Goal: Task Accomplishment & Management: Manage account settings

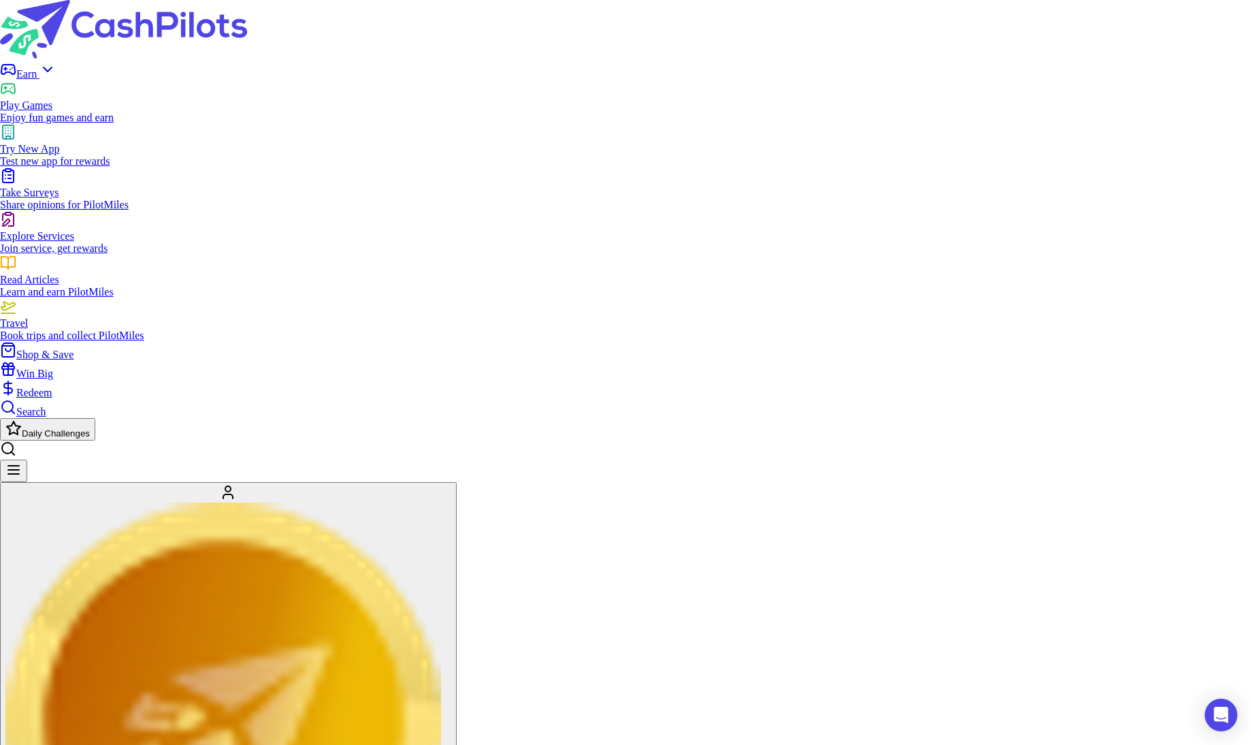
scroll to position [660, 0]
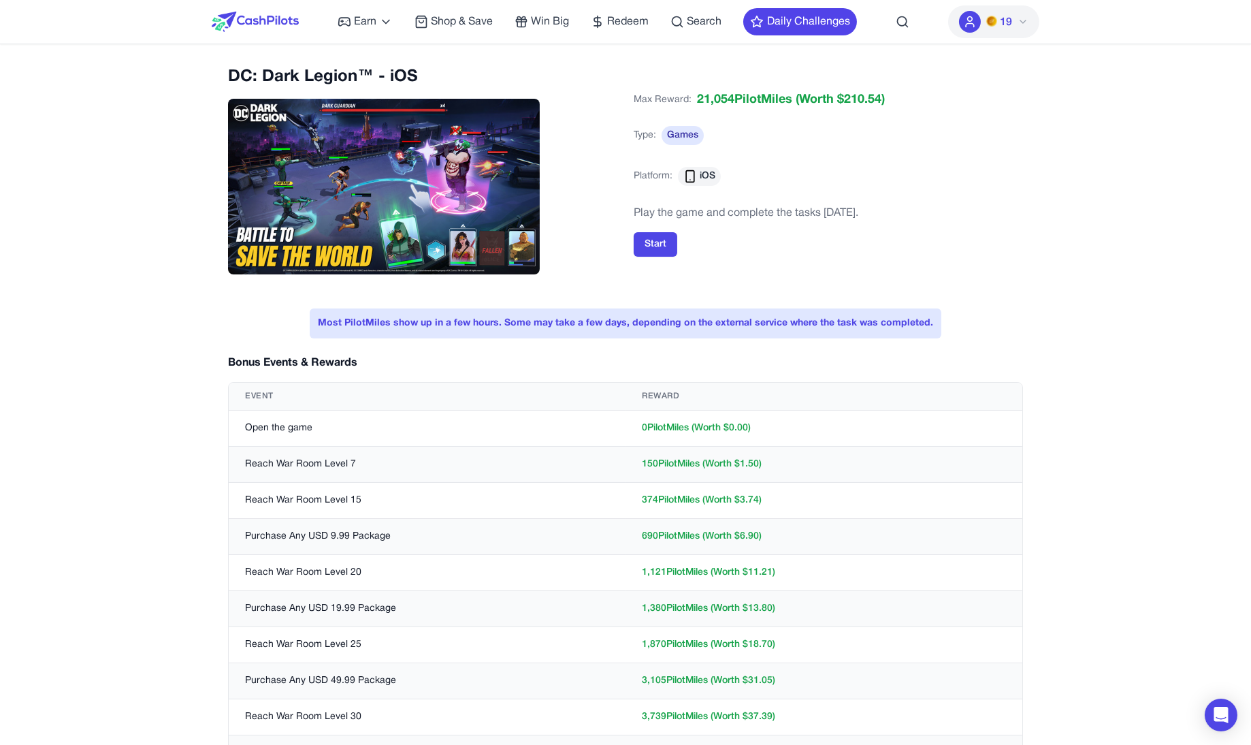
click at [252, 13] on img at bounding box center [255, 22] width 87 height 20
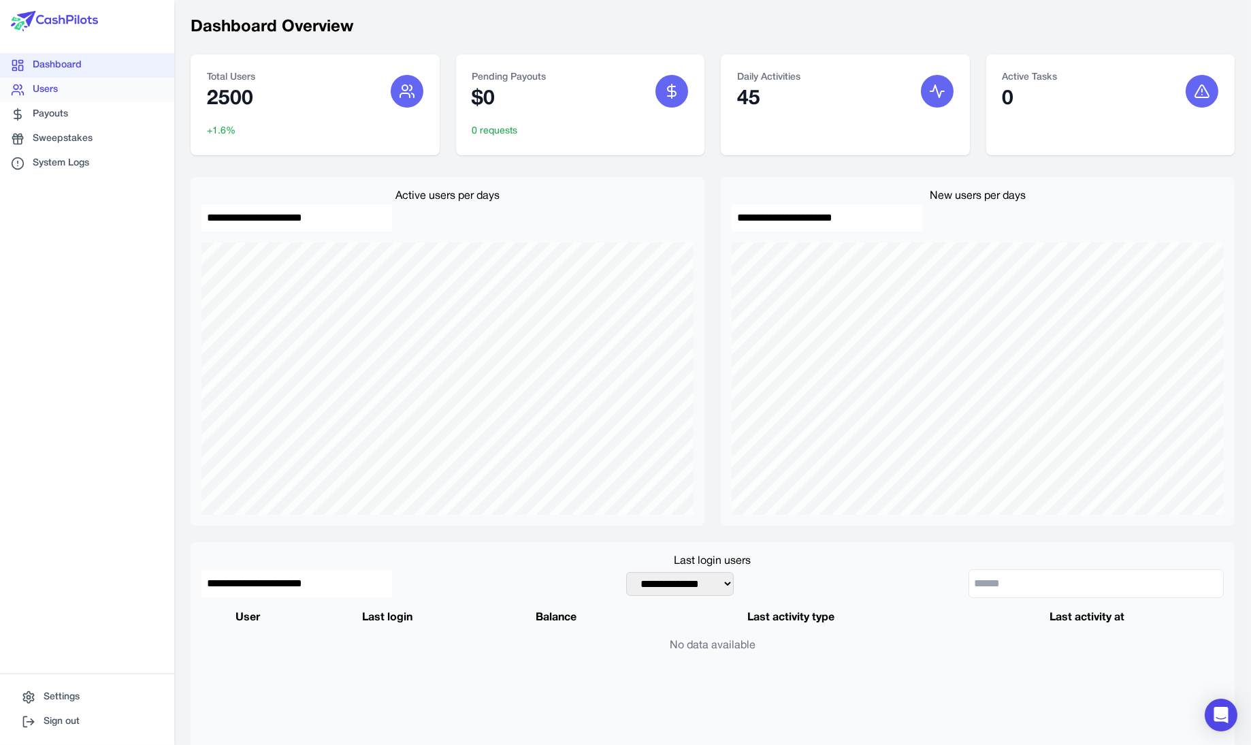
click at [118, 92] on link "Users" at bounding box center [87, 90] width 174 height 25
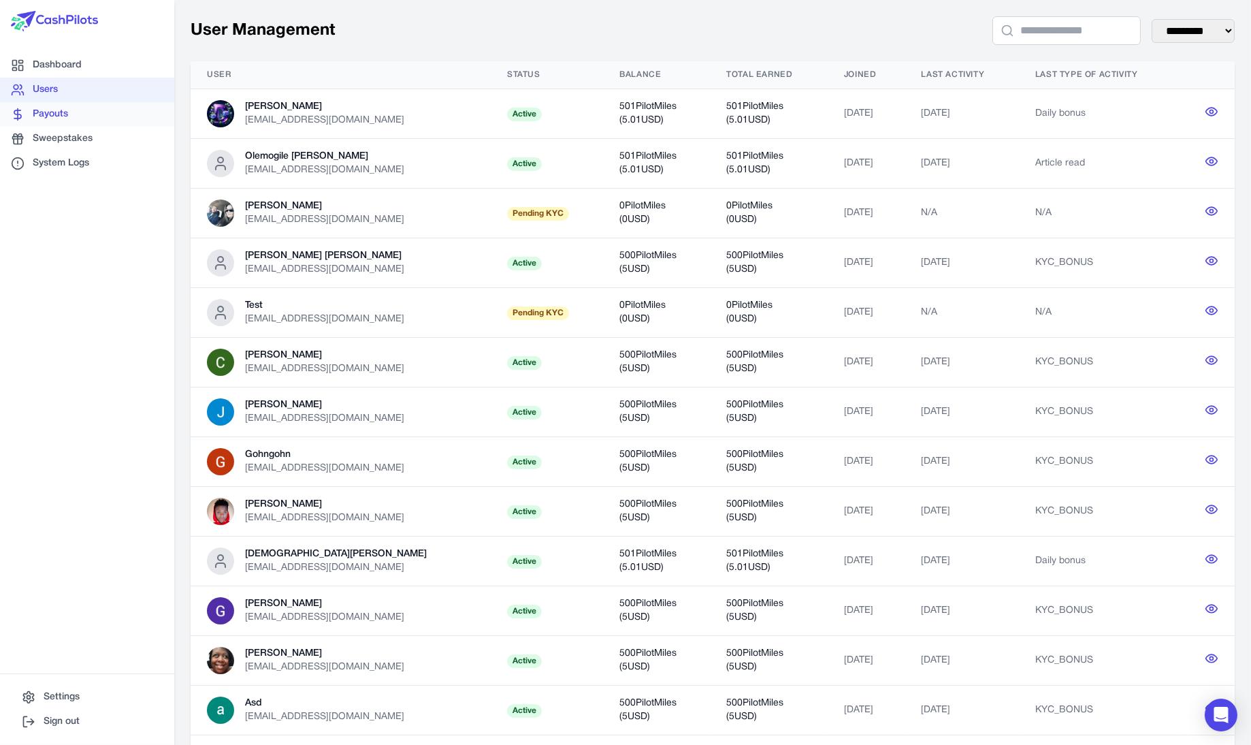
click at [136, 119] on link "Payouts" at bounding box center [115, 116] width 176 height 43
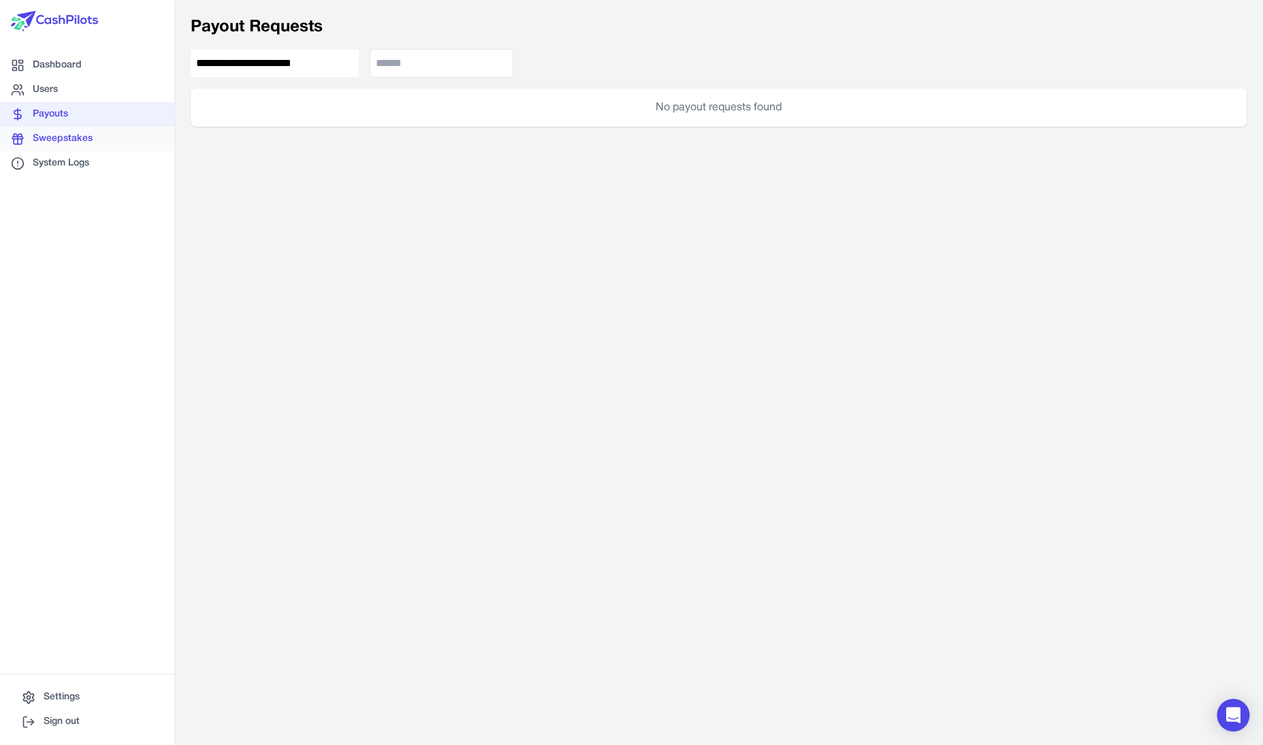
click at [129, 143] on link "Sweepstakes" at bounding box center [112, 140] width 176 height 42
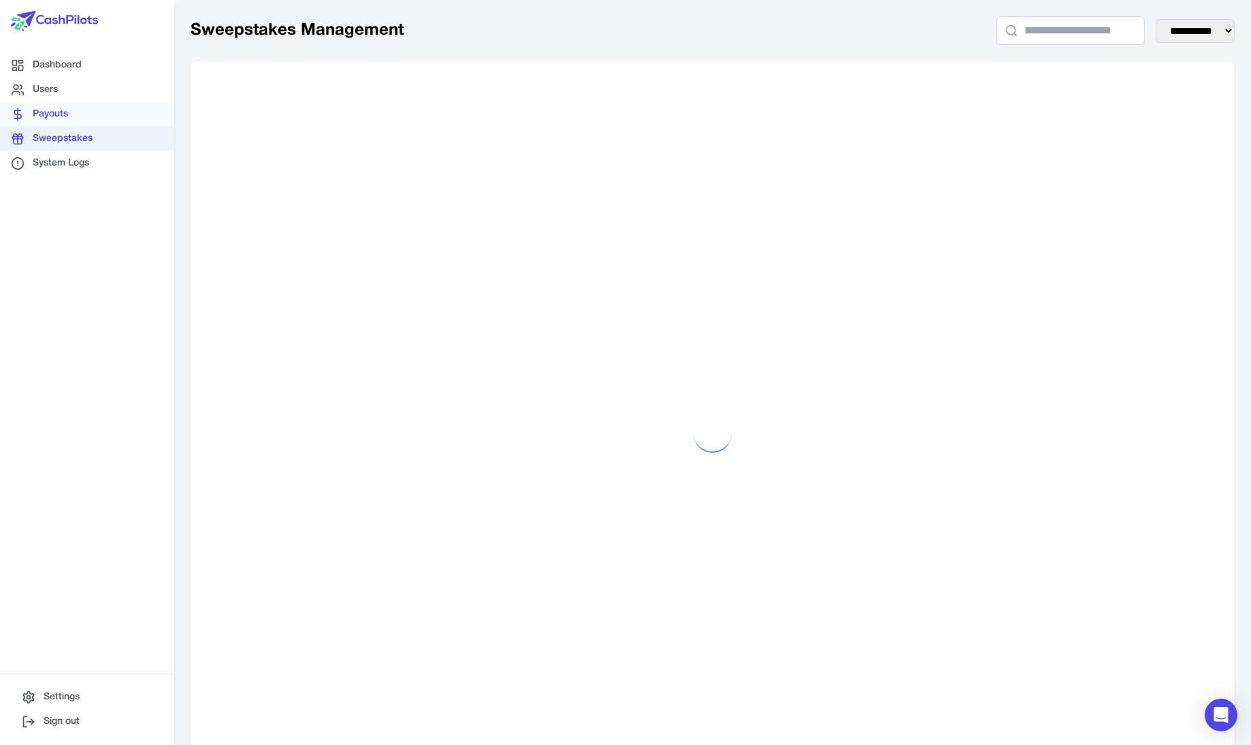
click at [132, 124] on link "Payouts" at bounding box center [114, 116] width 176 height 42
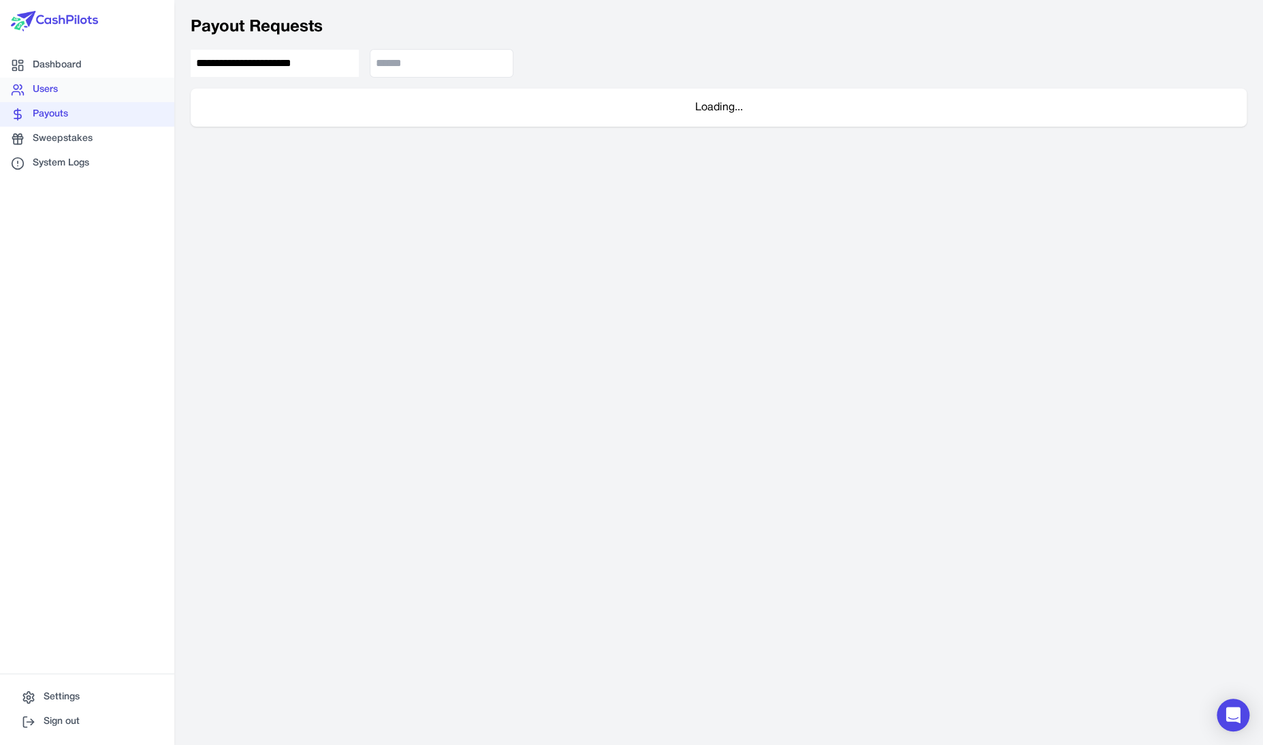
click at [143, 90] on link "Users" at bounding box center [202, 114] width 169 height 93
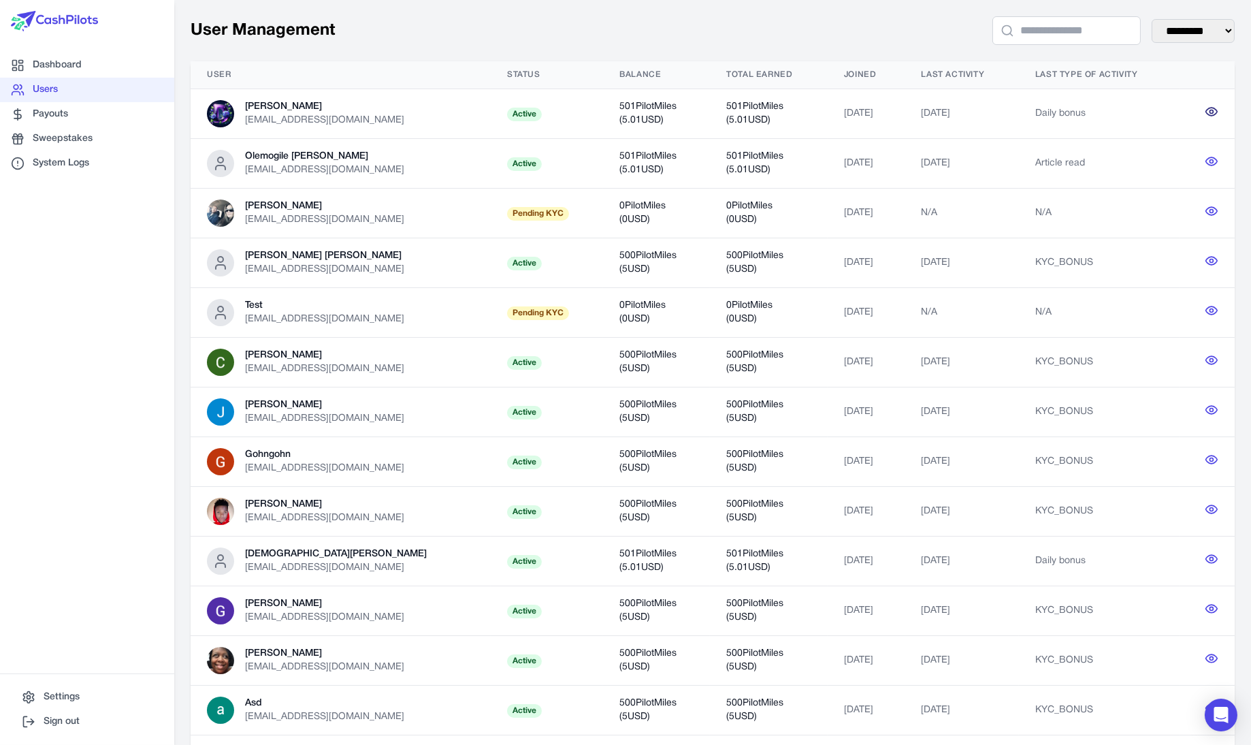
click at [1206, 108] on icon at bounding box center [1212, 112] width 14 height 14
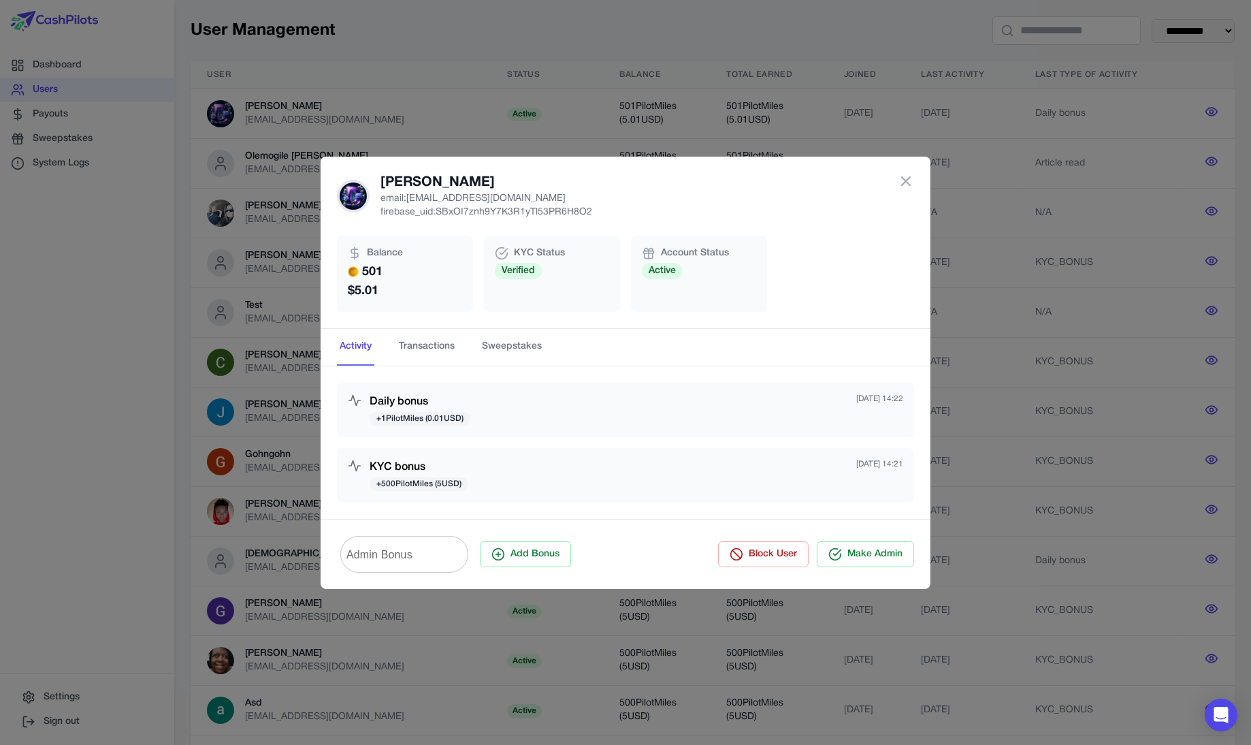
click at [432, 549] on input "Admin Bonus" at bounding box center [404, 554] width 128 height 38
click at [468, 545] on input "Admin Bonus" at bounding box center [404, 554] width 128 height 38
click at [468, 549] on input "Admin Bonus" at bounding box center [404, 554] width 128 height 38
click at [485, 534] on div "Admin Bonus Admin Bonus Add Bonus Block User Make Admin" at bounding box center [626, 554] width 610 height 70
click at [453, 553] on input "Admin Bonus" at bounding box center [404, 554] width 128 height 38
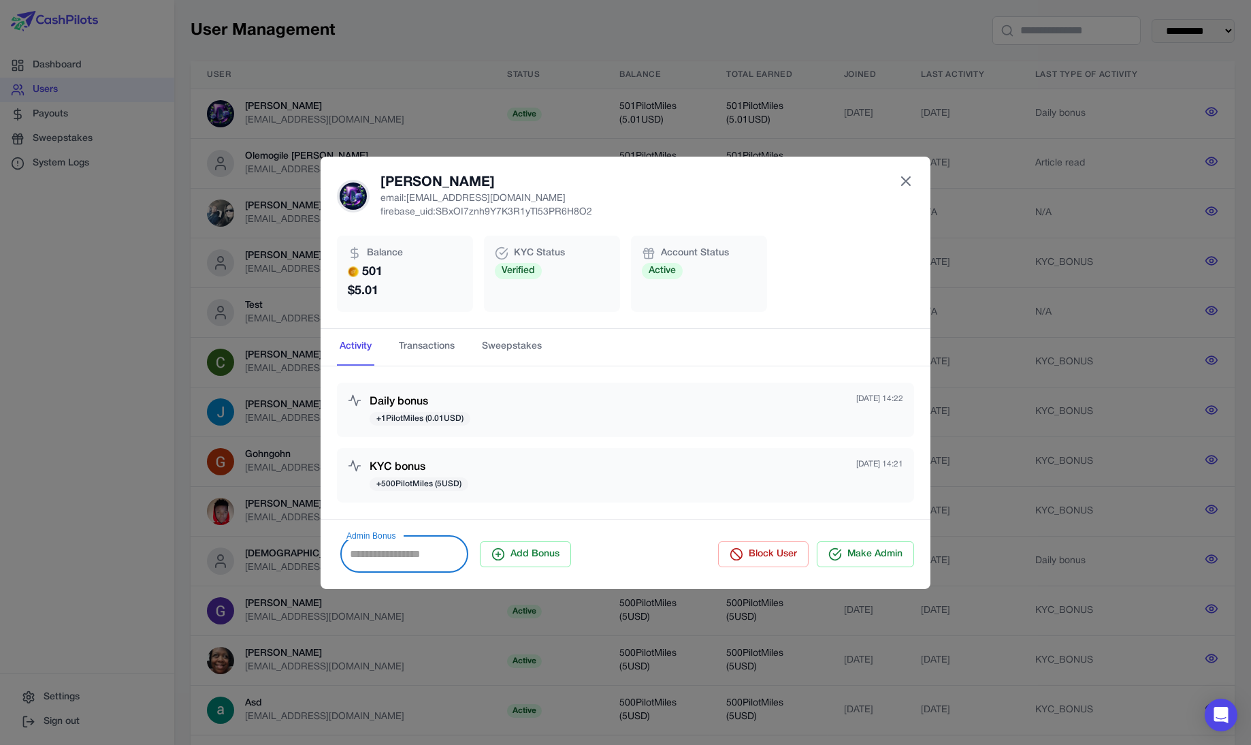
click at [903, 181] on icon at bounding box center [906, 181] width 16 height 16
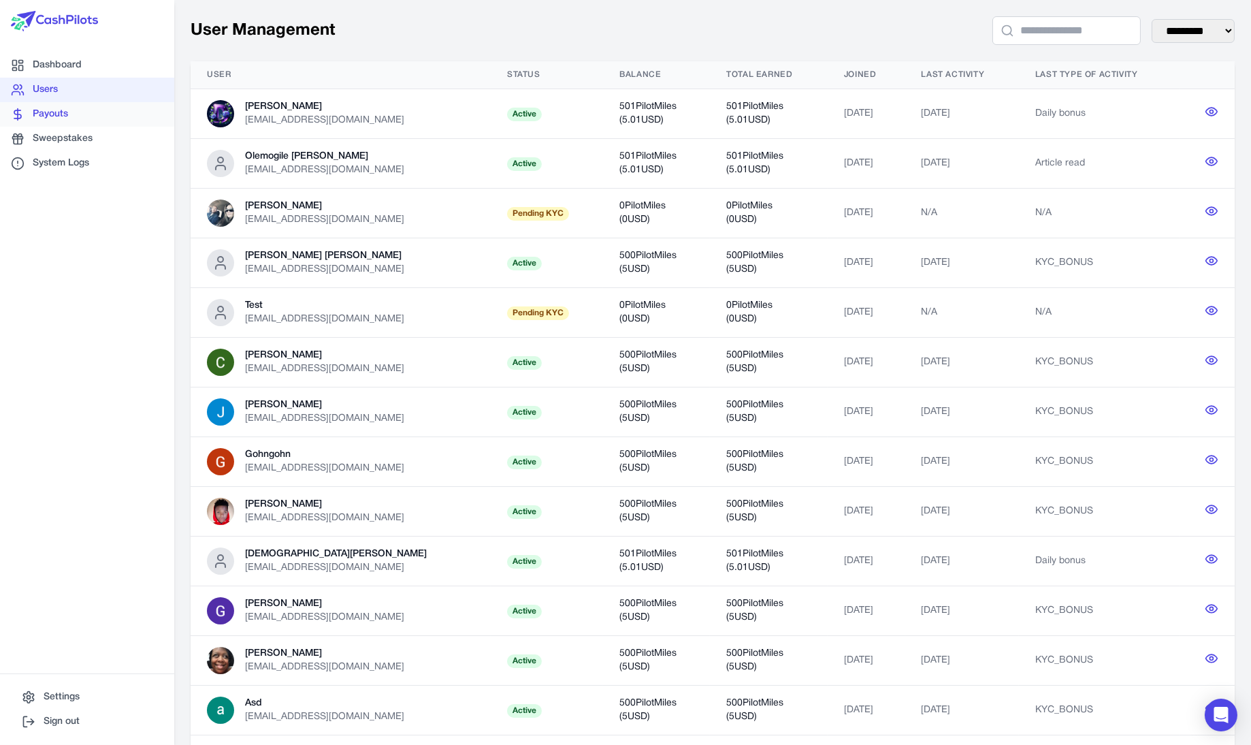
click at [53, 117] on link "Payouts" at bounding box center [141, 120] width 176 height 61
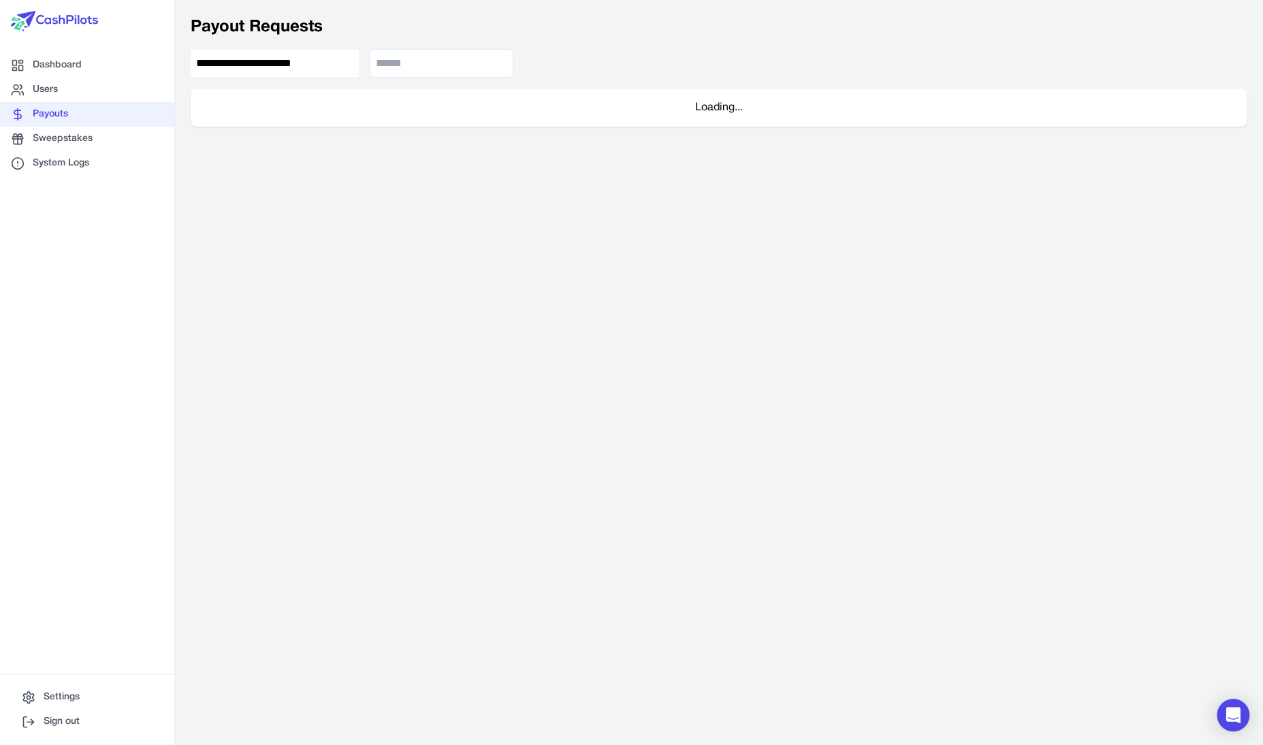
click at [272, 68] on input "**********" at bounding box center [275, 63] width 168 height 27
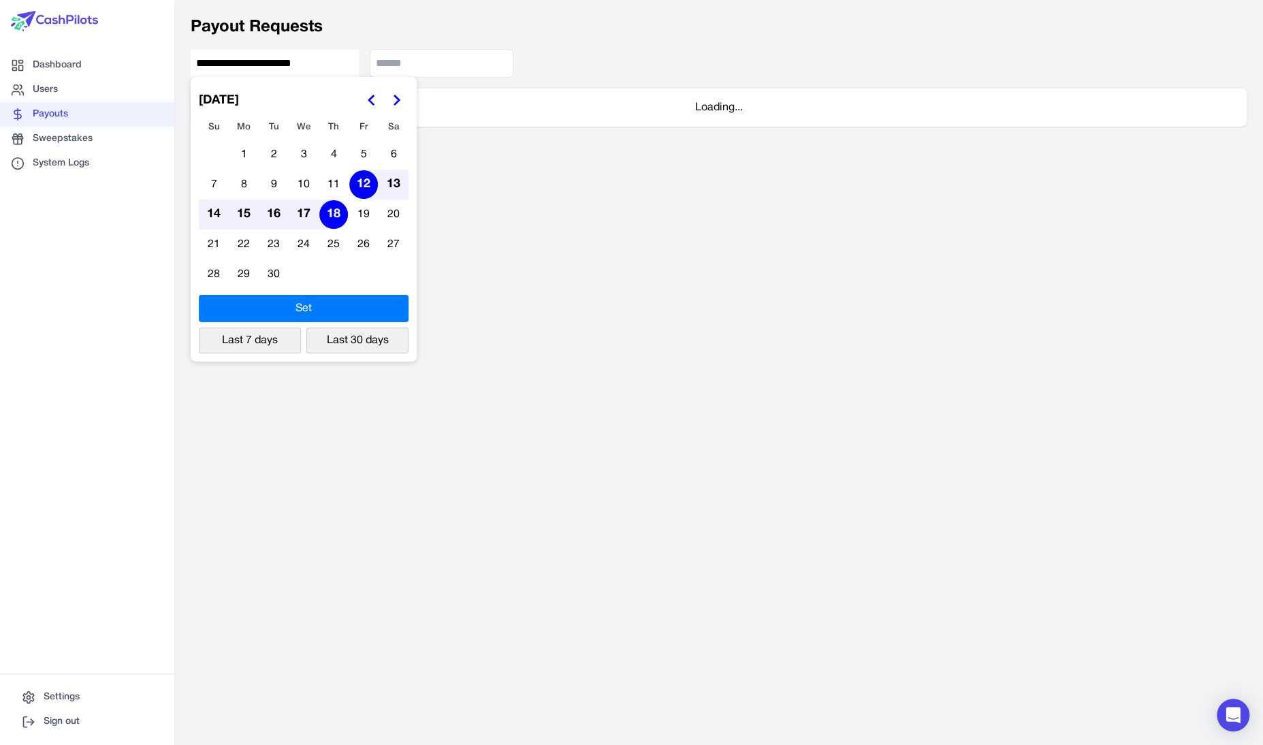
click at [381, 100] on button "Go to the Previous Month" at bounding box center [371, 100] width 25 height 25
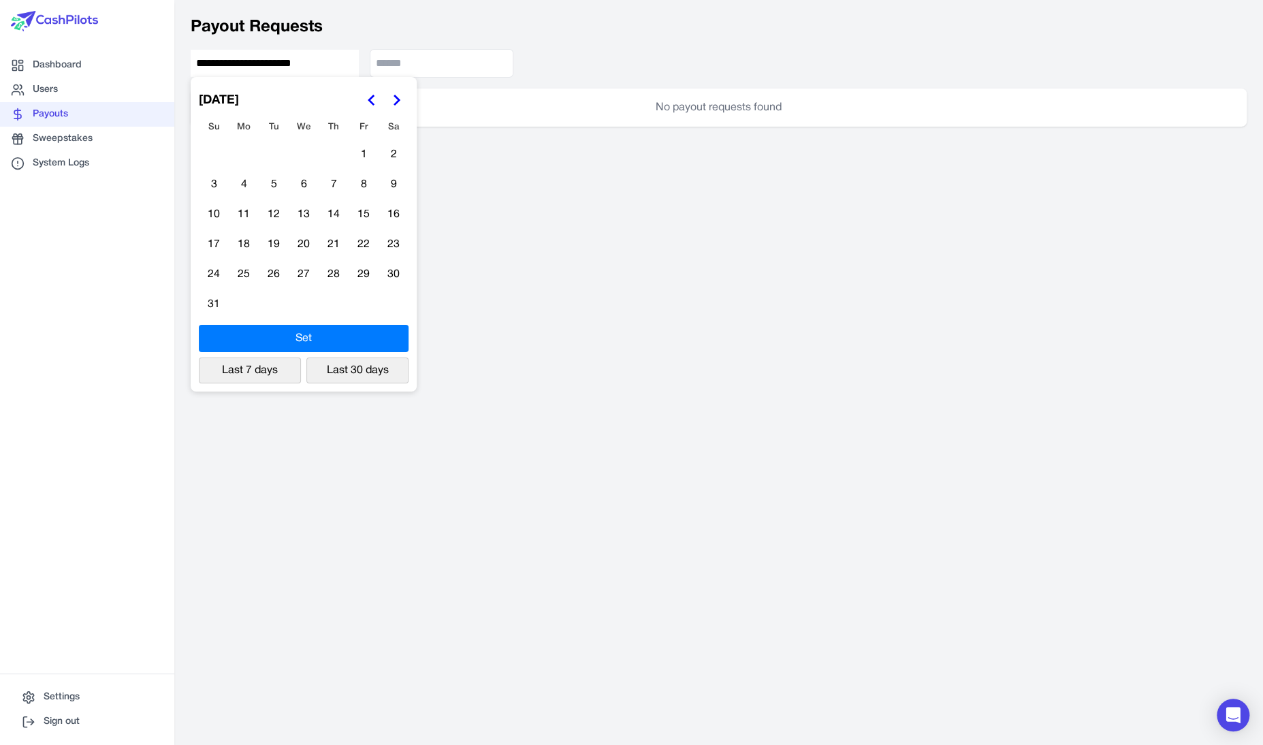
click at [381, 100] on button "Go to the Previous Month" at bounding box center [371, 100] width 25 height 25
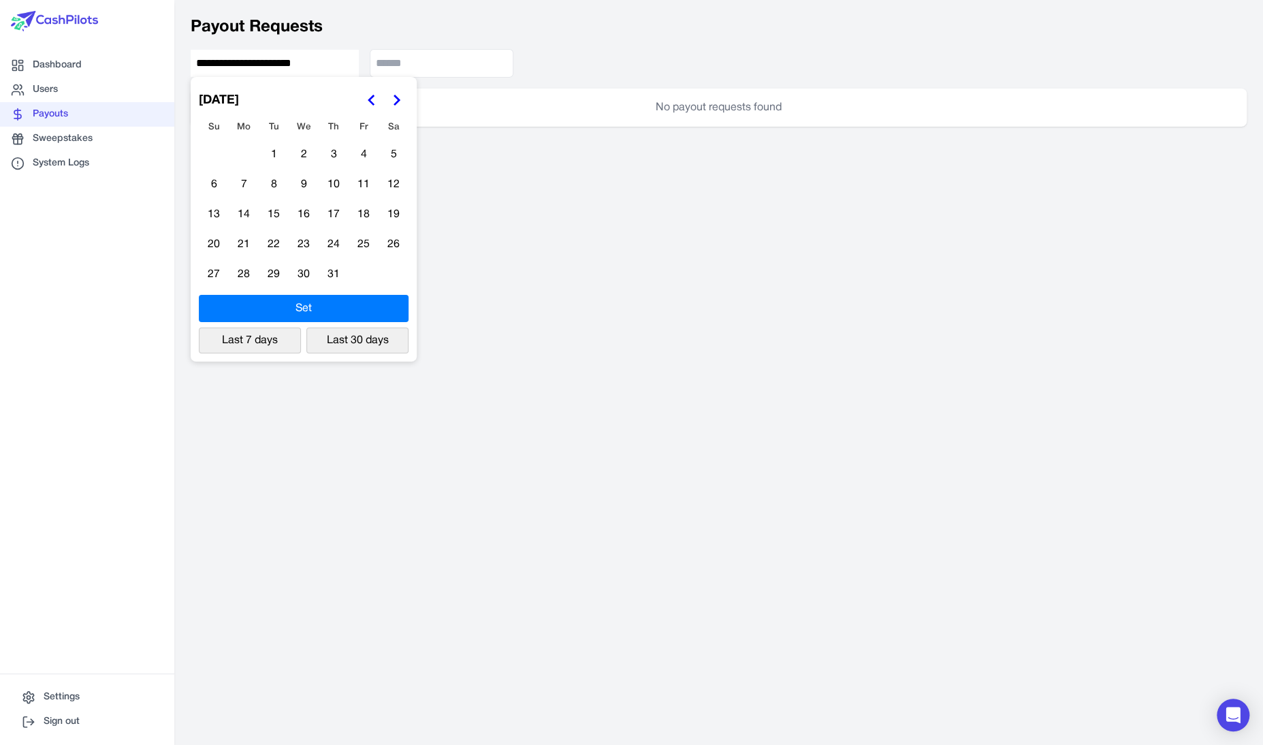
click at [338, 162] on button "3" at bounding box center [333, 154] width 29 height 29
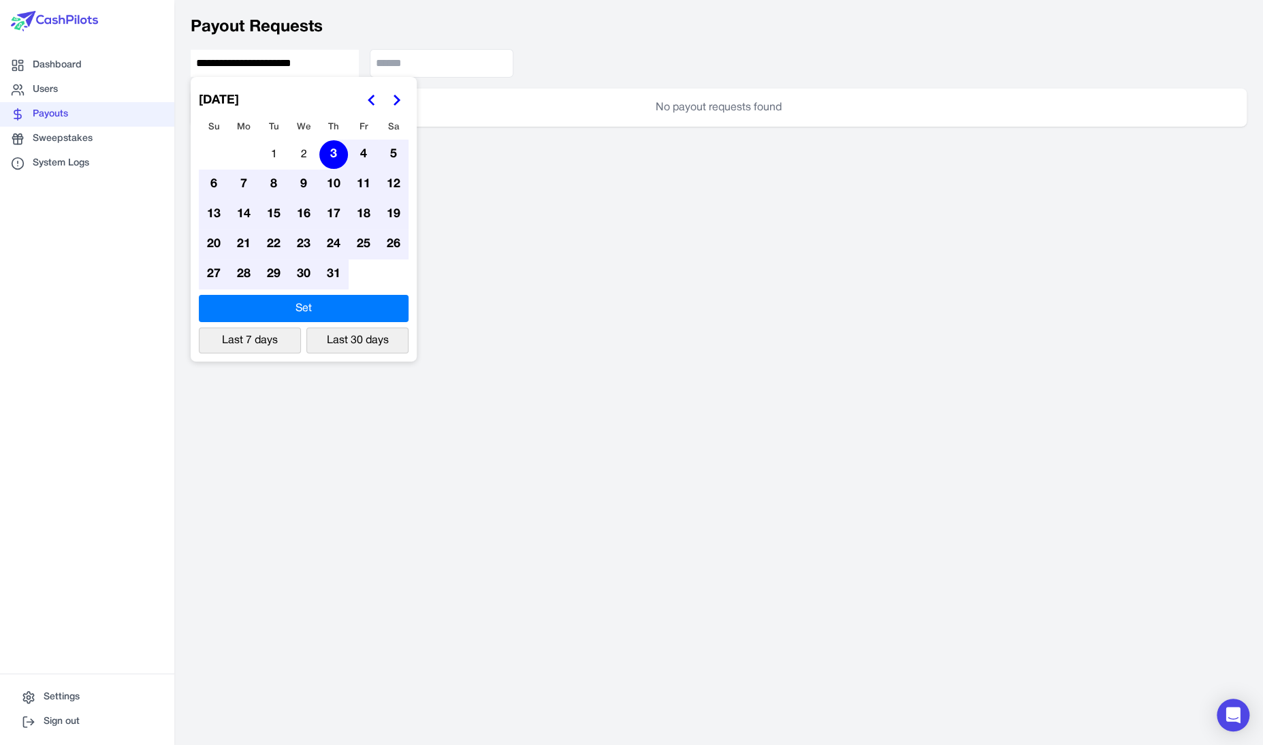
click at [331, 316] on button "Set" at bounding box center [304, 308] width 210 height 27
type input "**********"
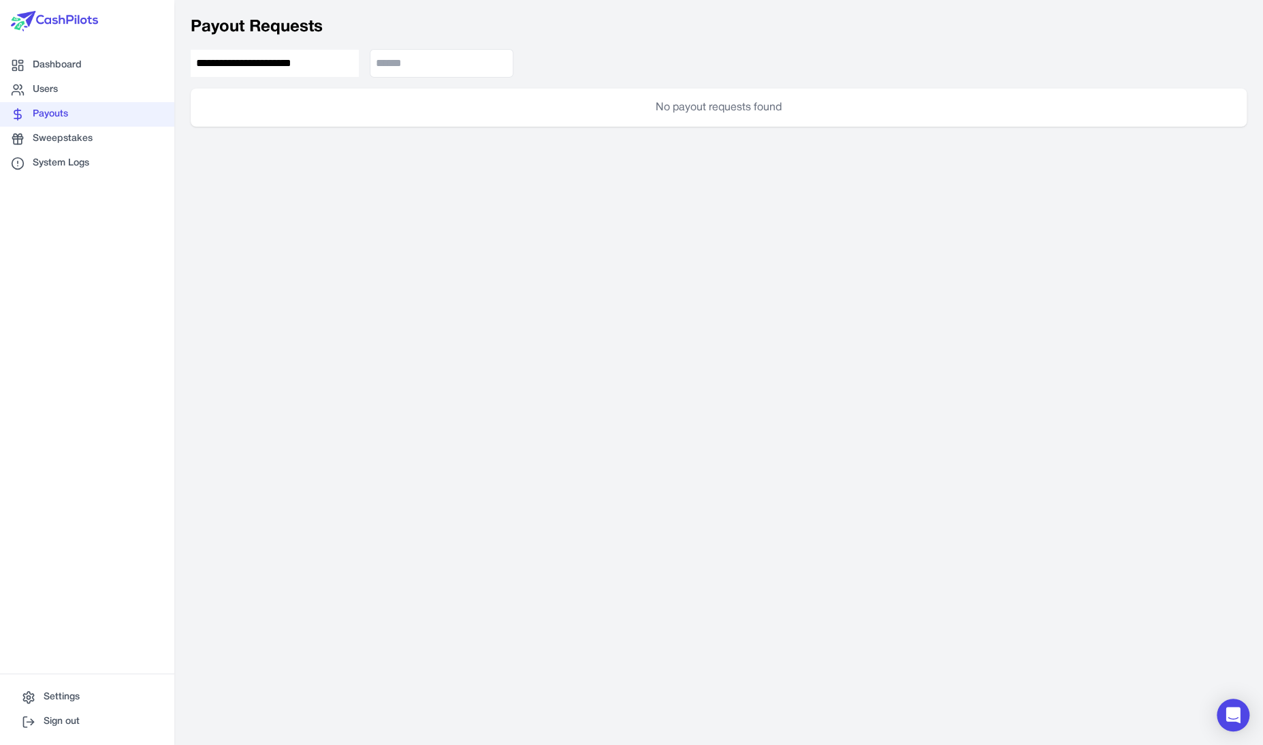
click at [246, 66] on input "**********" at bounding box center [275, 63] width 168 height 27
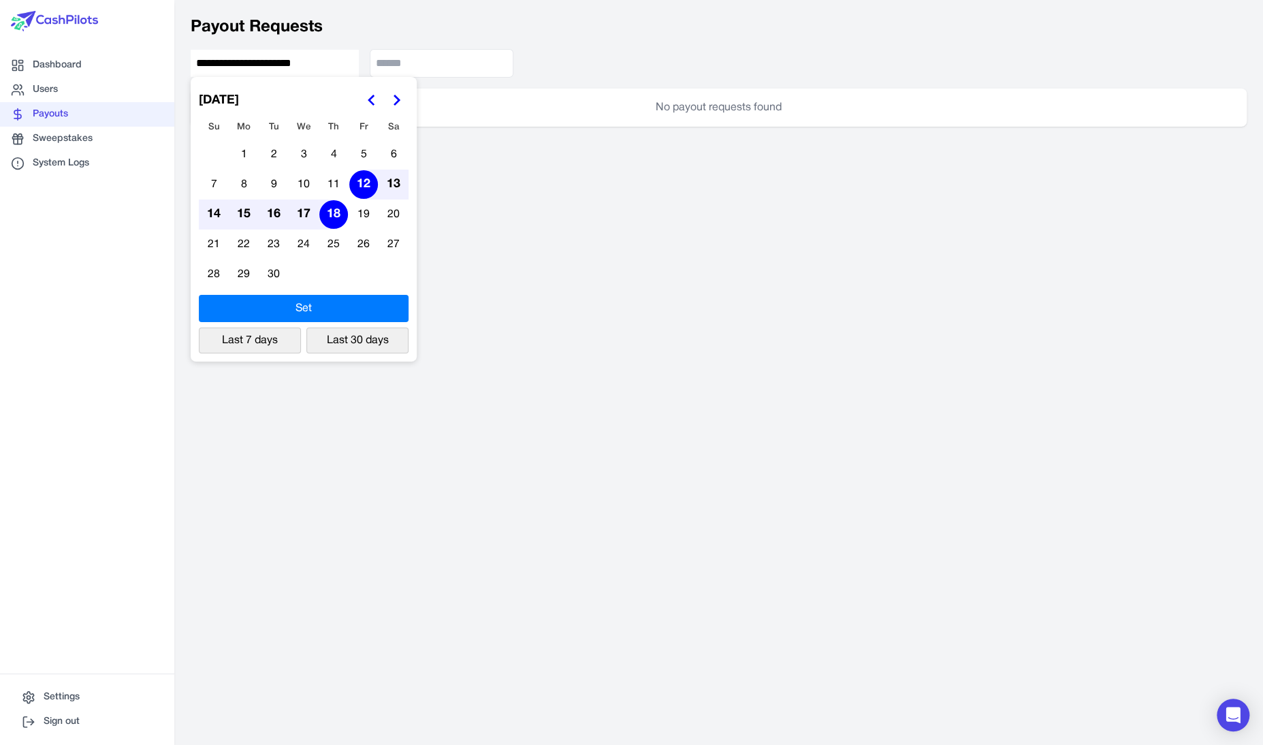
click at [365, 92] on icon "Go to the Previous Month" at bounding box center [372, 100] width 16 height 16
click at [340, 161] on button "1" at bounding box center [333, 154] width 29 height 29
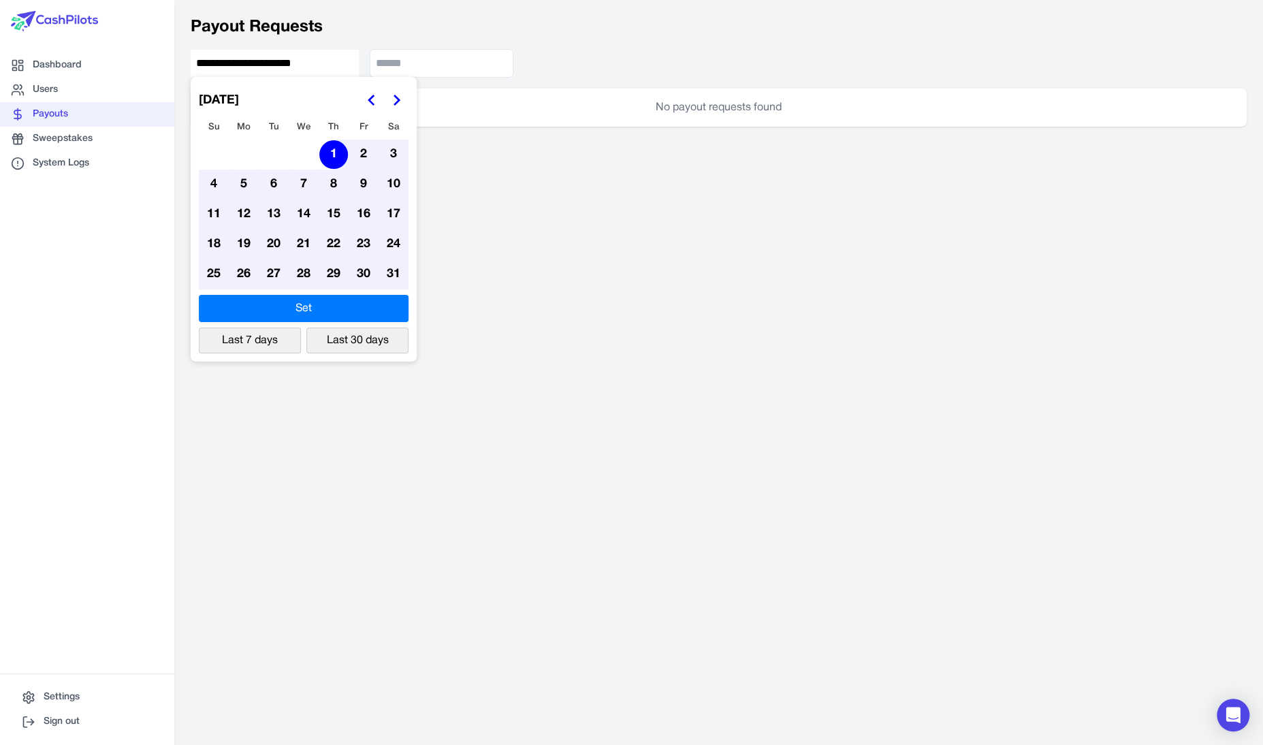
click at [318, 303] on button "Set" at bounding box center [304, 308] width 210 height 27
type input "**********"
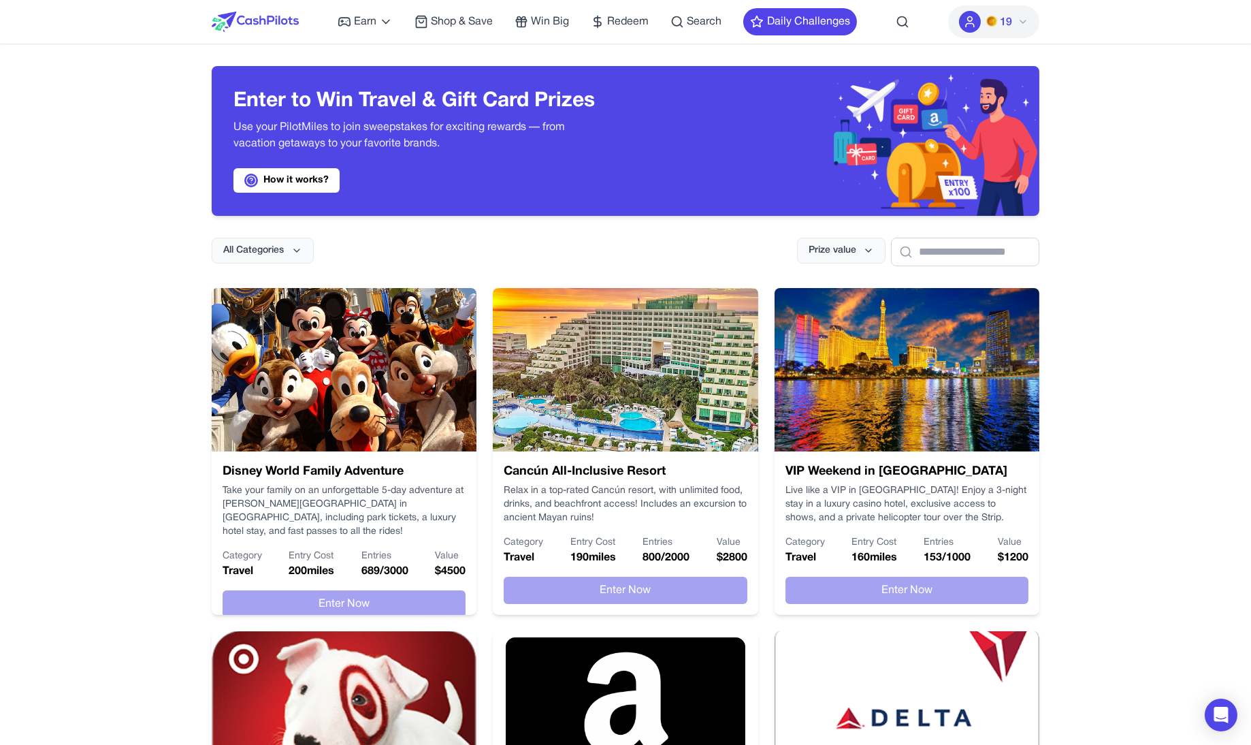
click at [268, 24] on img at bounding box center [255, 22] width 87 height 20
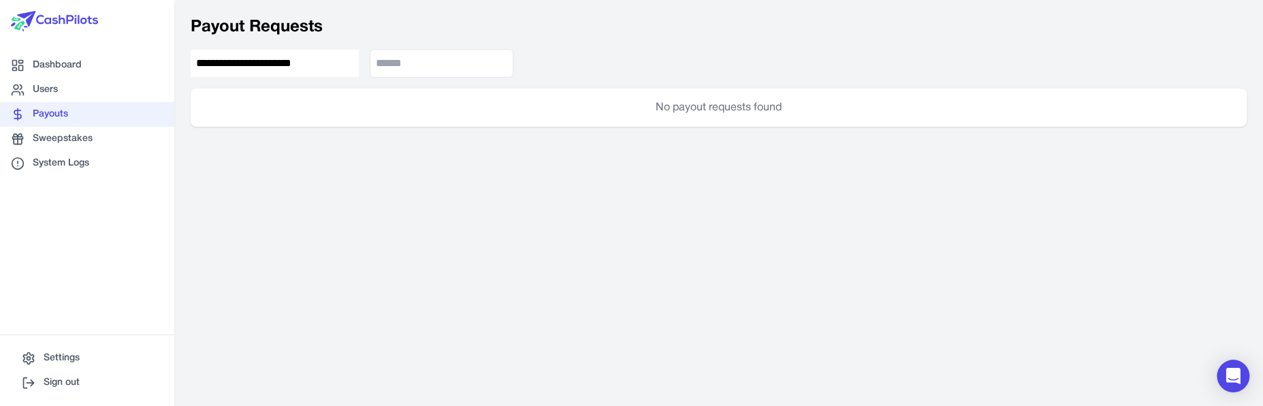
click at [331, 58] on input "**********" at bounding box center [275, 63] width 168 height 27
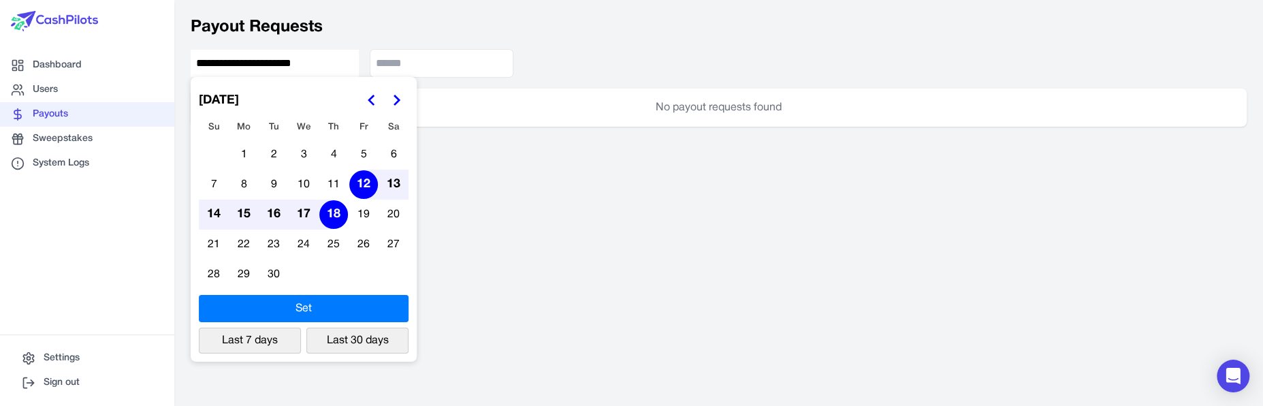
click at [383, 103] on button "Go to the Previous Month" at bounding box center [371, 100] width 25 height 25
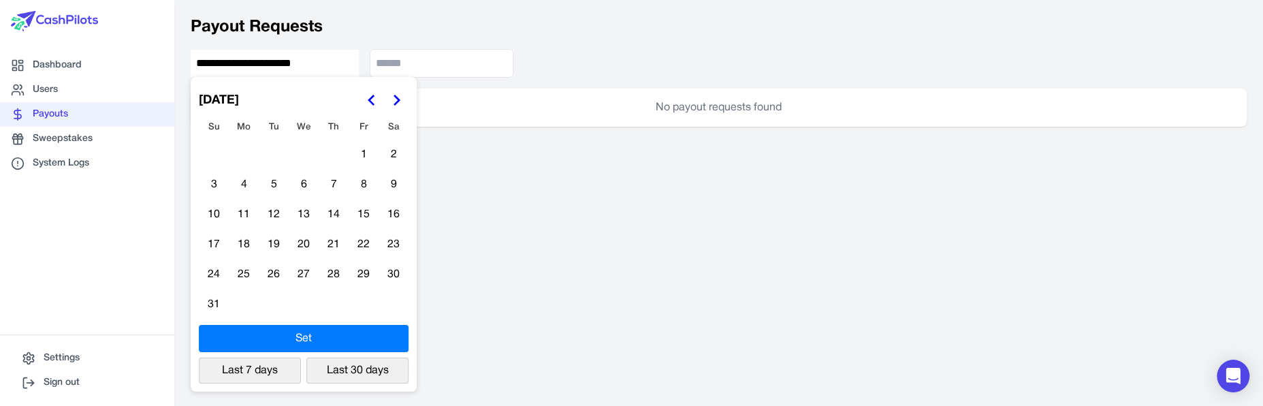
click at [383, 103] on button "Go to the Previous Month" at bounding box center [371, 100] width 25 height 25
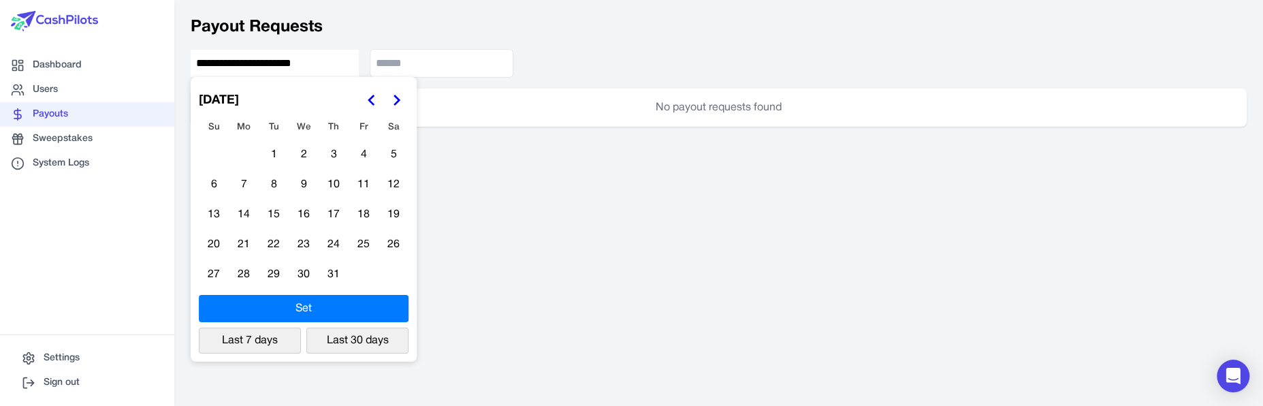
click at [351, 153] on button "4" at bounding box center [363, 154] width 29 height 29
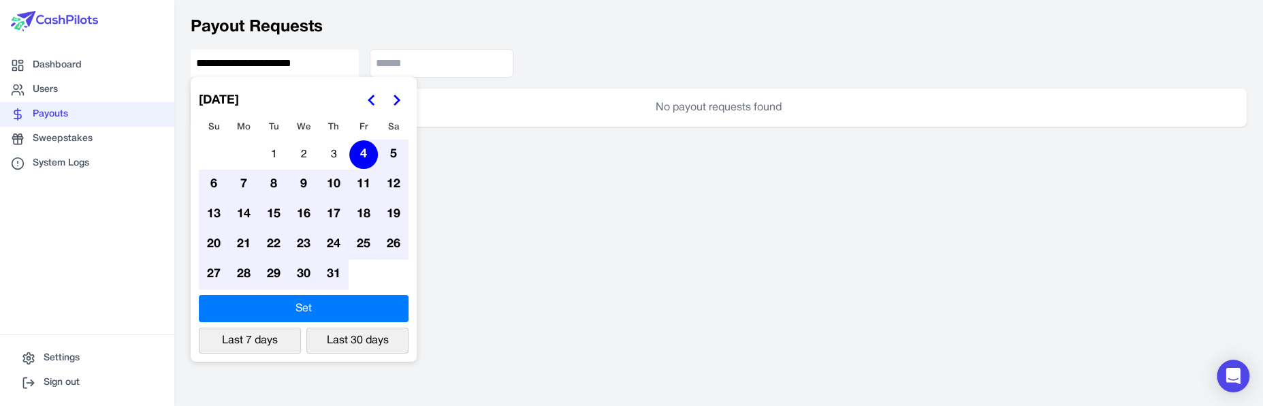
click at [353, 308] on button "Set" at bounding box center [304, 308] width 210 height 27
type input "**********"
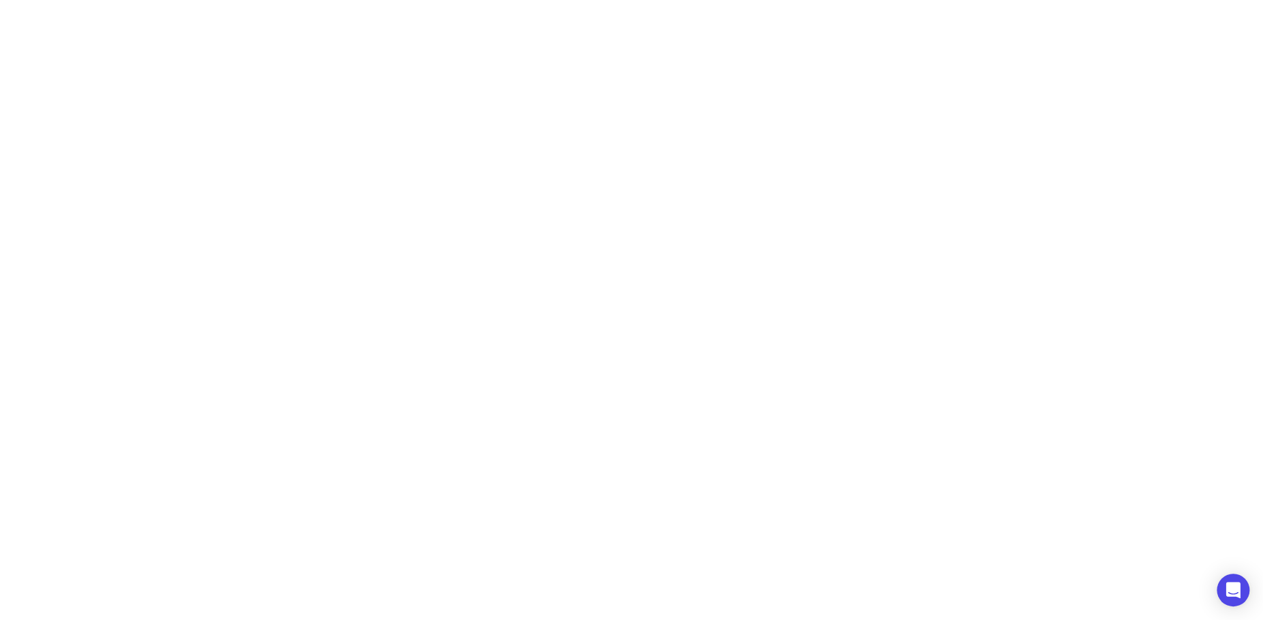
click at [794, 0] on html at bounding box center [631, 0] width 1263 height 0
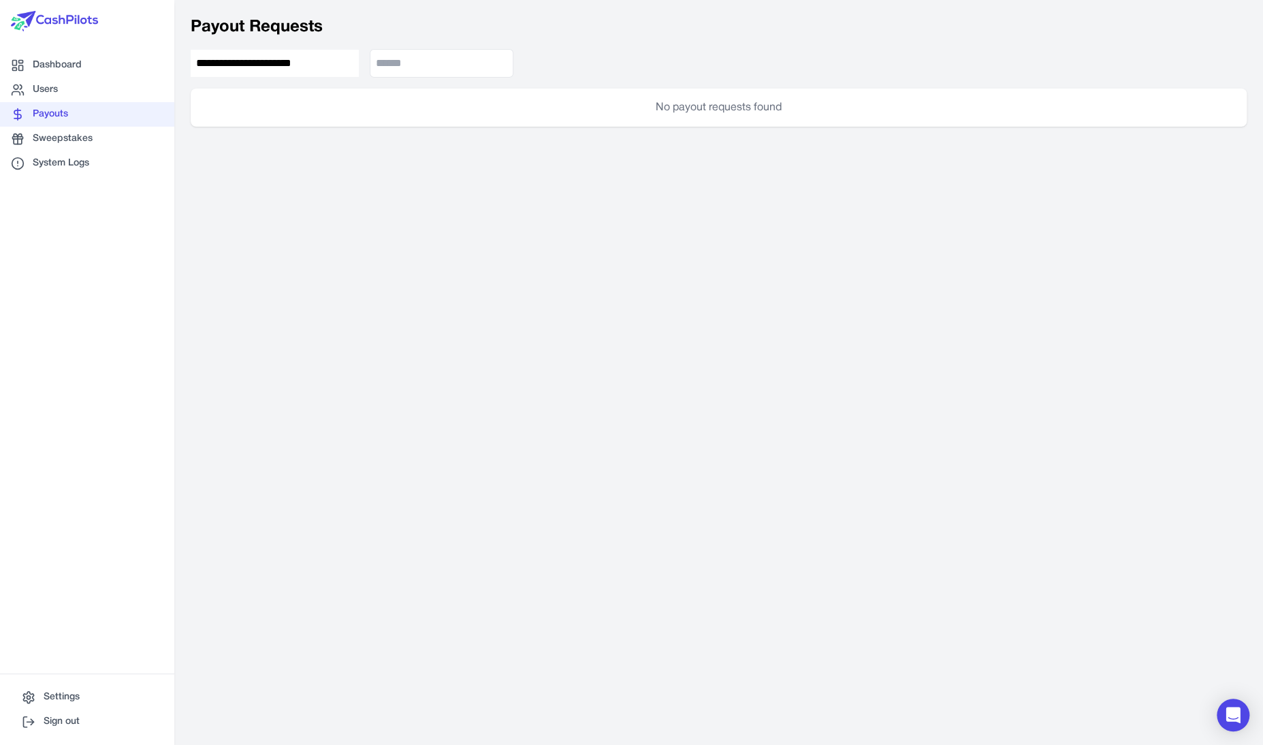
click at [306, 53] on input "**********" at bounding box center [275, 63] width 168 height 27
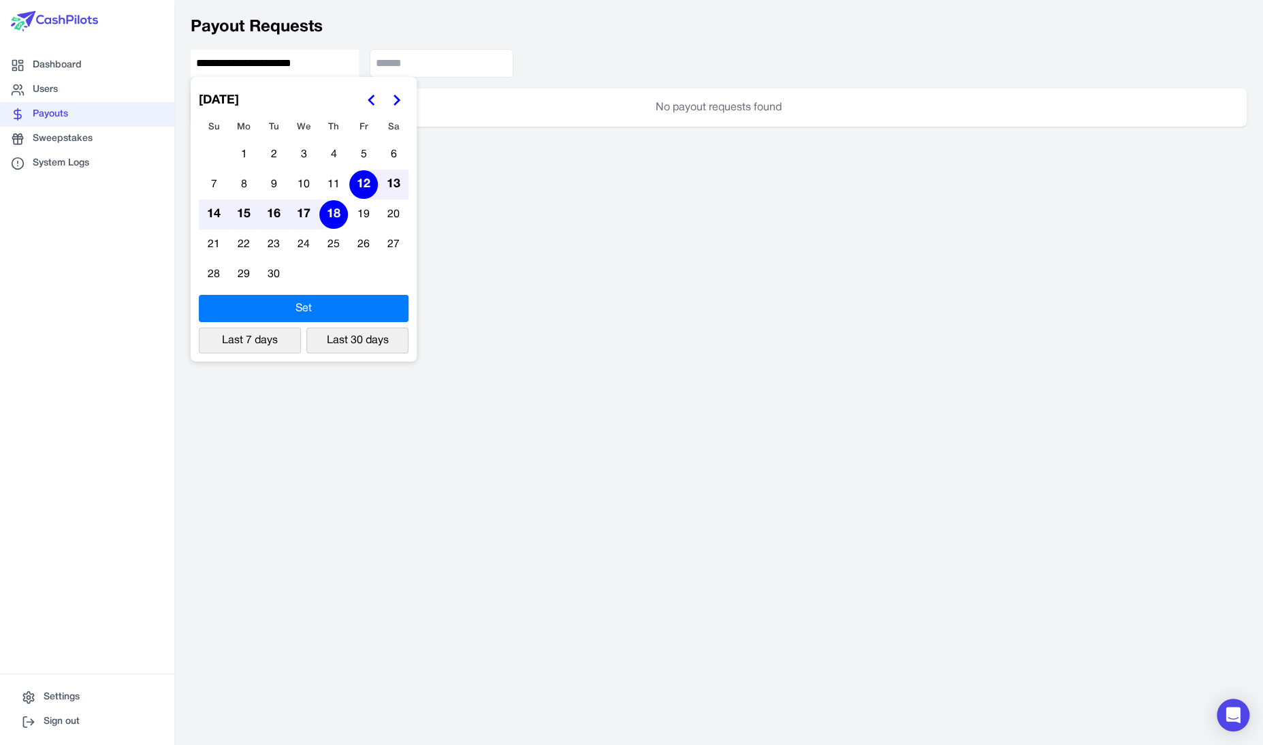
click at [364, 97] on button "Go to the Previous Month" at bounding box center [371, 100] width 25 height 25
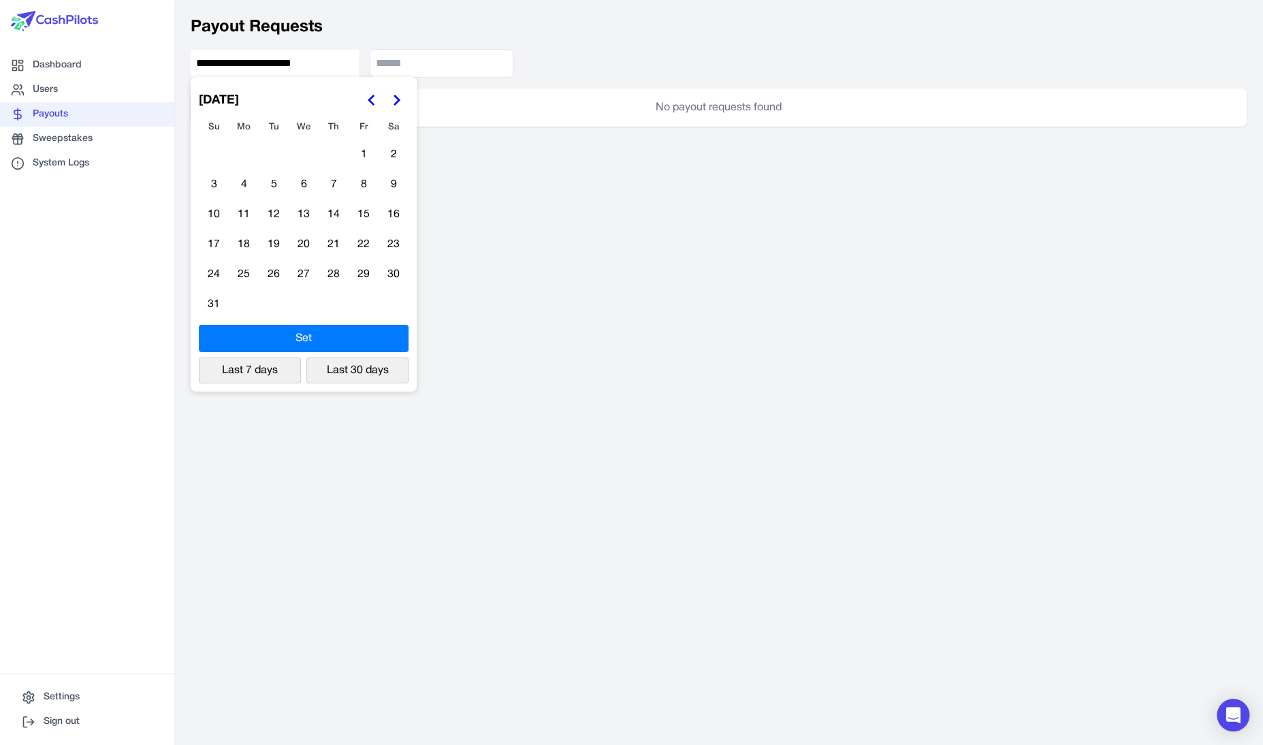
click at [364, 97] on icon "Go to the Previous Month" at bounding box center [372, 100] width 16 height 16
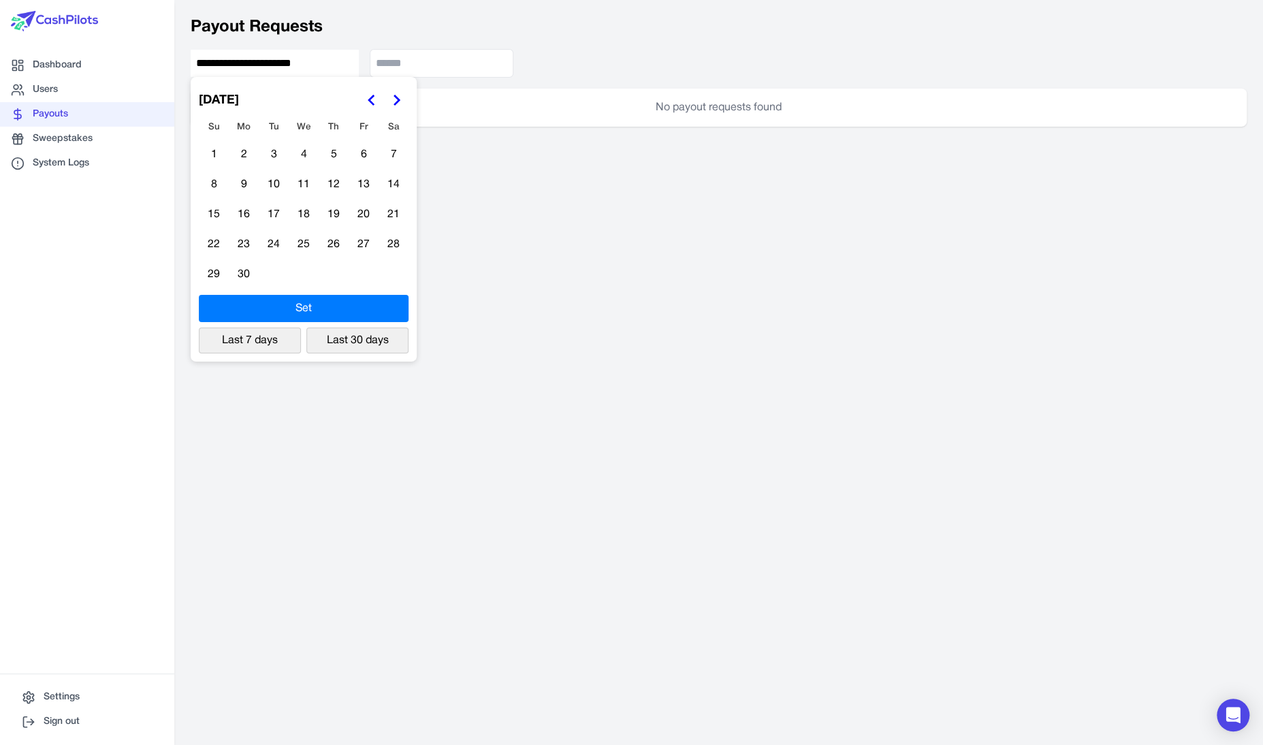
click at [364, 97] on icon "Go to the Previous Month" at bounding box center [372, 100] width 16 height 16
click at [357, 169] on td "2" at bounding box center [364, 155] width 30 height 30
click at [359, 164] on button "2" at bounding box center [363, 154] width 29 height 29
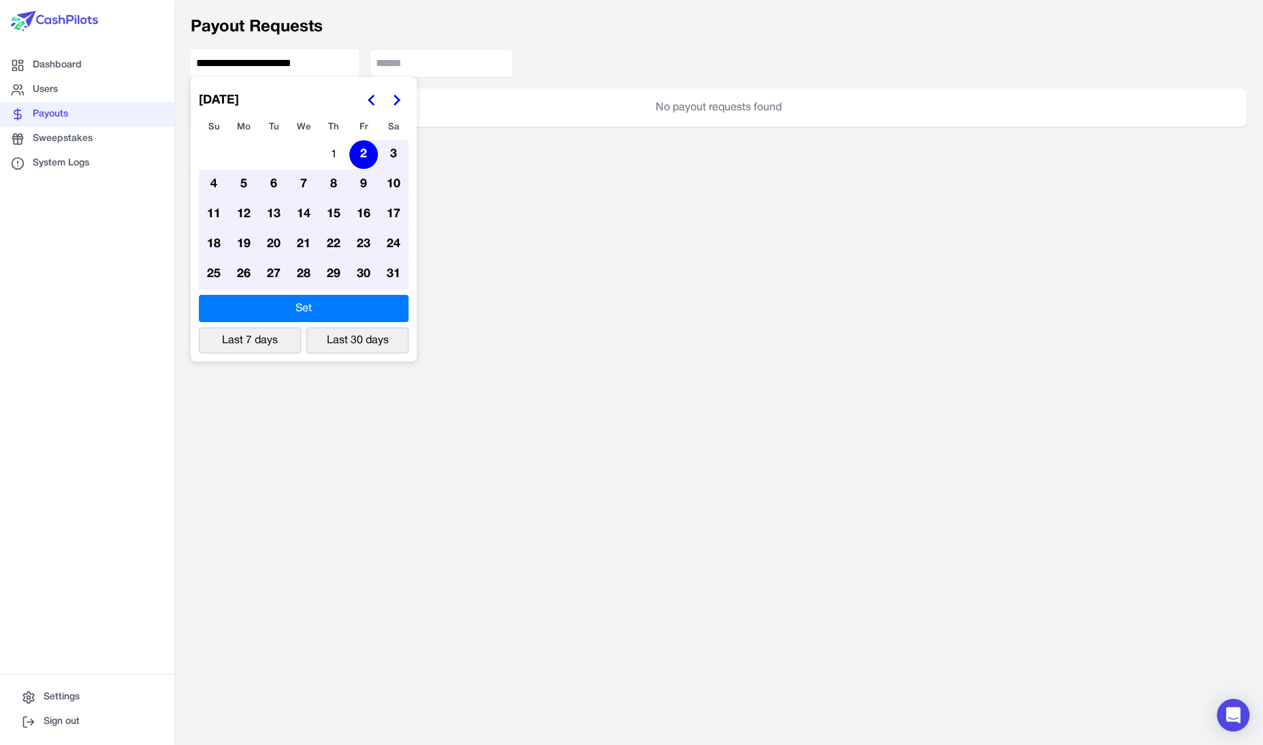
click at [356, 304] on button "Set" at bounding box center [304, 308] width 210 height 27
type input "**********"
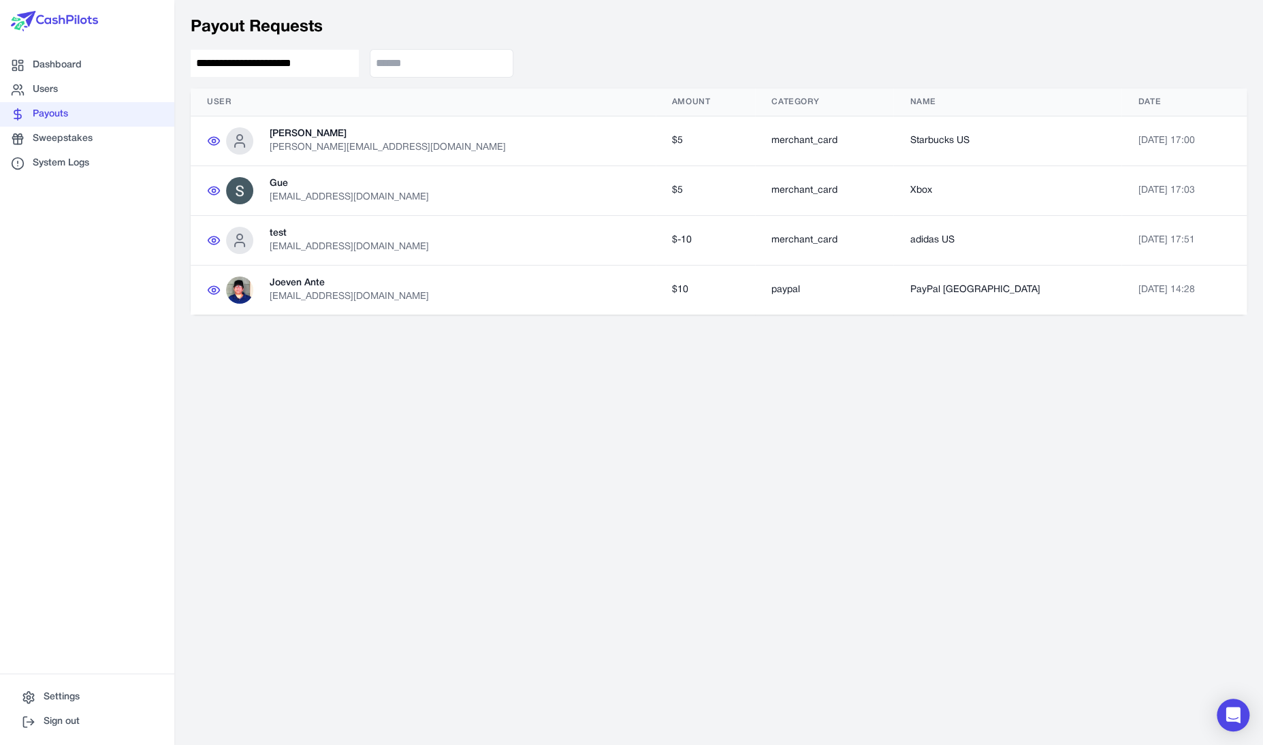
click at [223, 140] on td "[PERSON_NAME] [PERSON_NAME][EMAIL_ADDRESS][DOMAIN_NAME]" at bounding box center [423, 140] width 465 height 49
click at [219, 140] on icon at bounding box center [214, 141] width 12 height 8
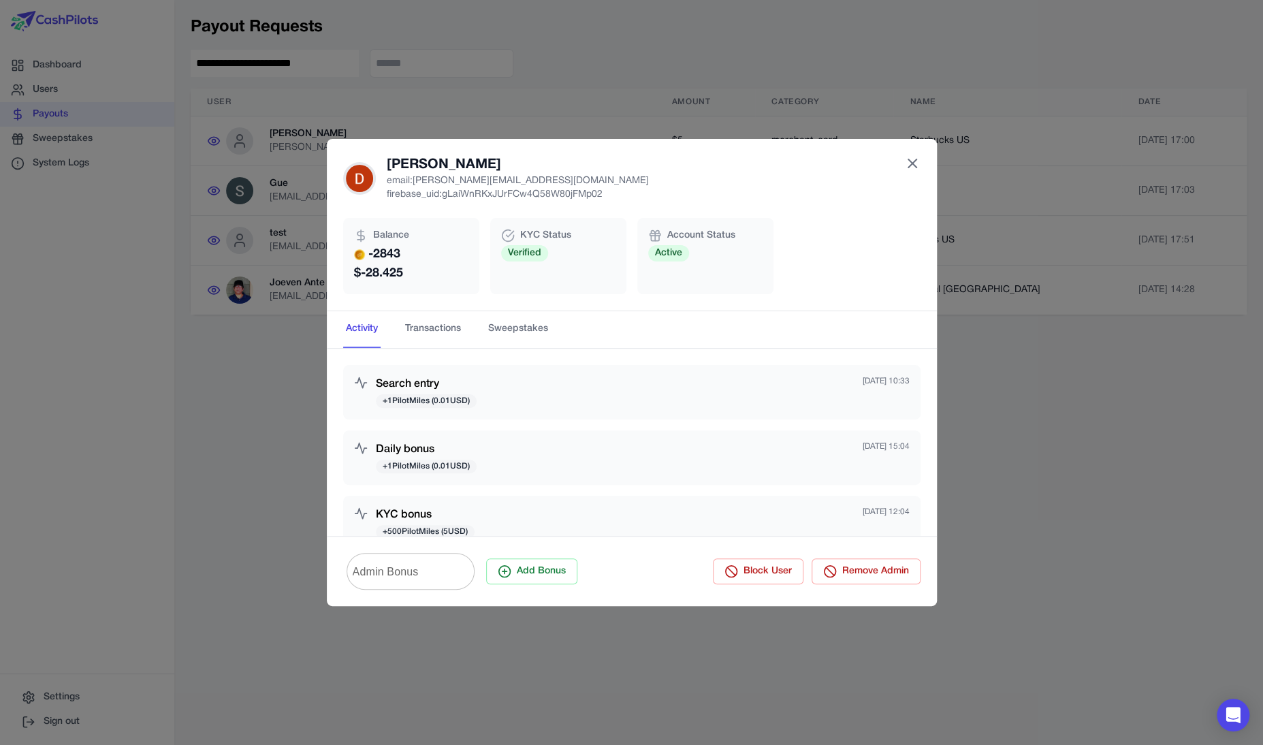
click at [912, 165] on icon at bounding box center [912, 163] width 8 height 8
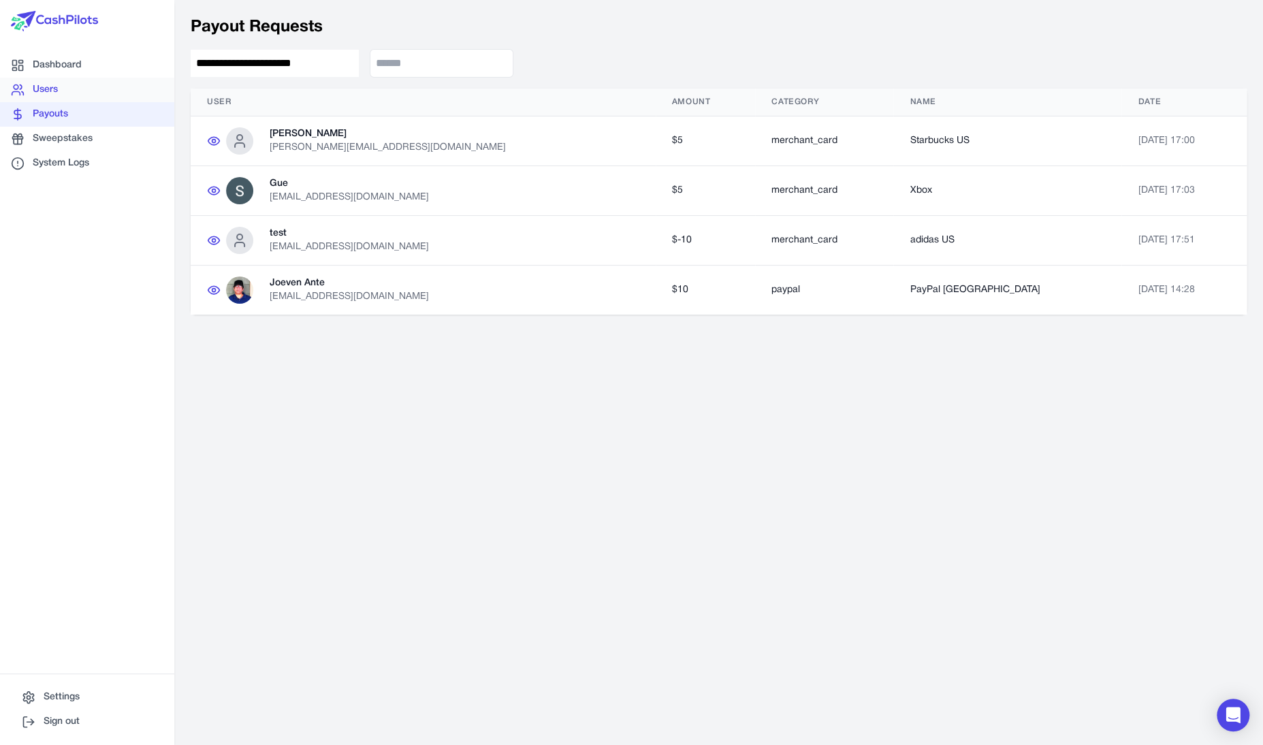
click at [119, 95] on link "Users" at bounding box center [87, 90] width 174 height 25
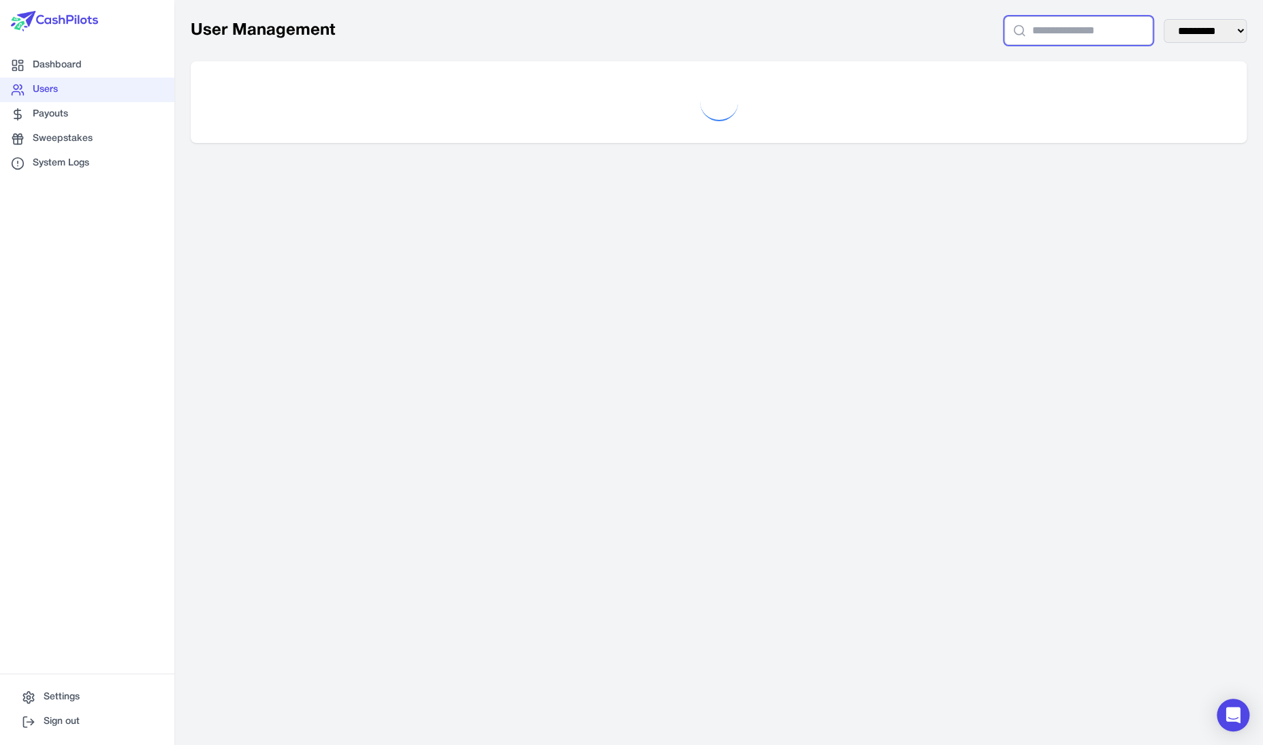
click at [1063, 31] on input "text" at bounding box center [1078, 30] width 148 height 29
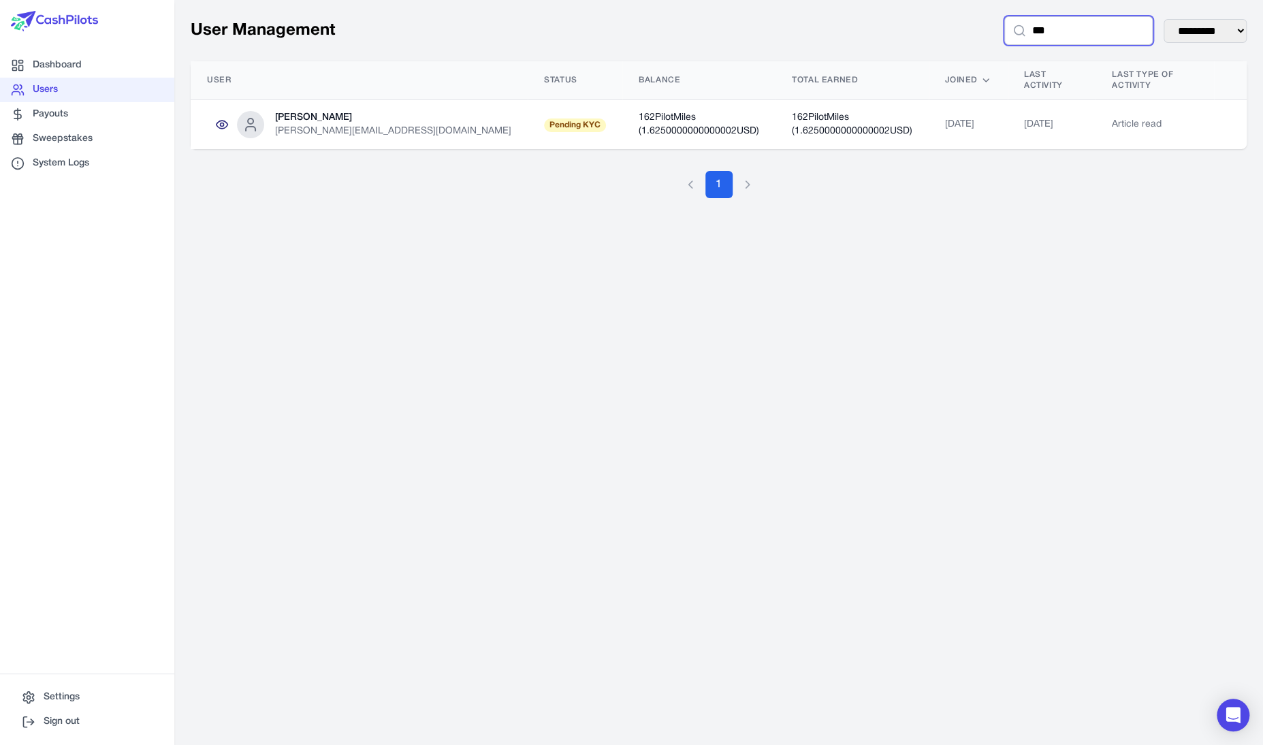
type input "***"
click at [219, 118] on icon at bounding box center [222, 125] width 14 height 14
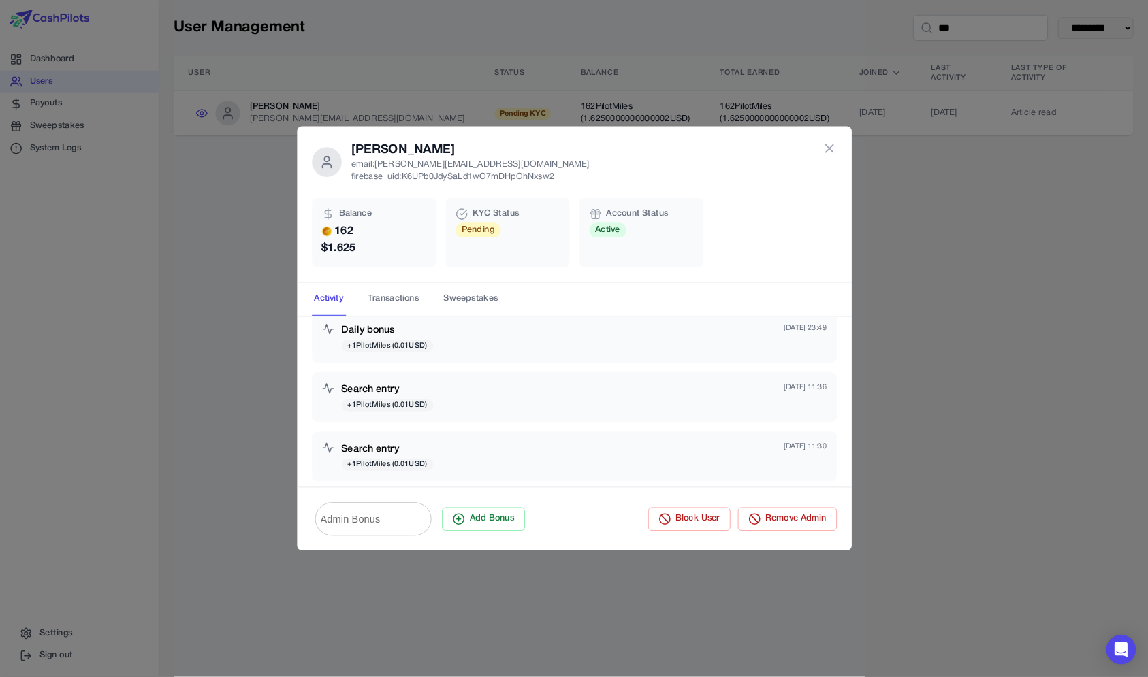
scroll to position [992, 0]
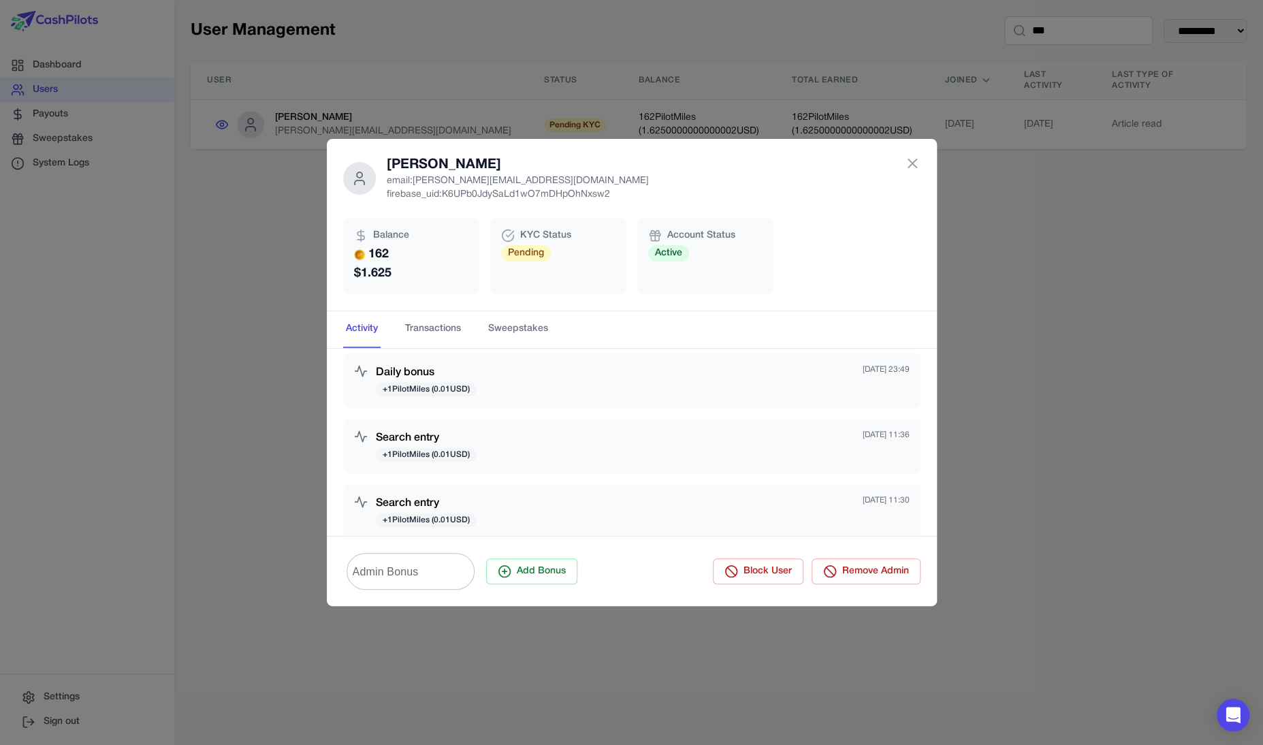
click at [460, 567] on input "Admin Bonus" at bounding box center [411, 571] width 128 height 38
type input "*"
click at [465, 543] on div "Admin Bonus * Admin Bonus Add Bonus Block User Remove Admin" at bounding box center [632, 571] width 610 height 70
click at [511, 568] on icon at bounding box center [505, 571] width 14 height 14
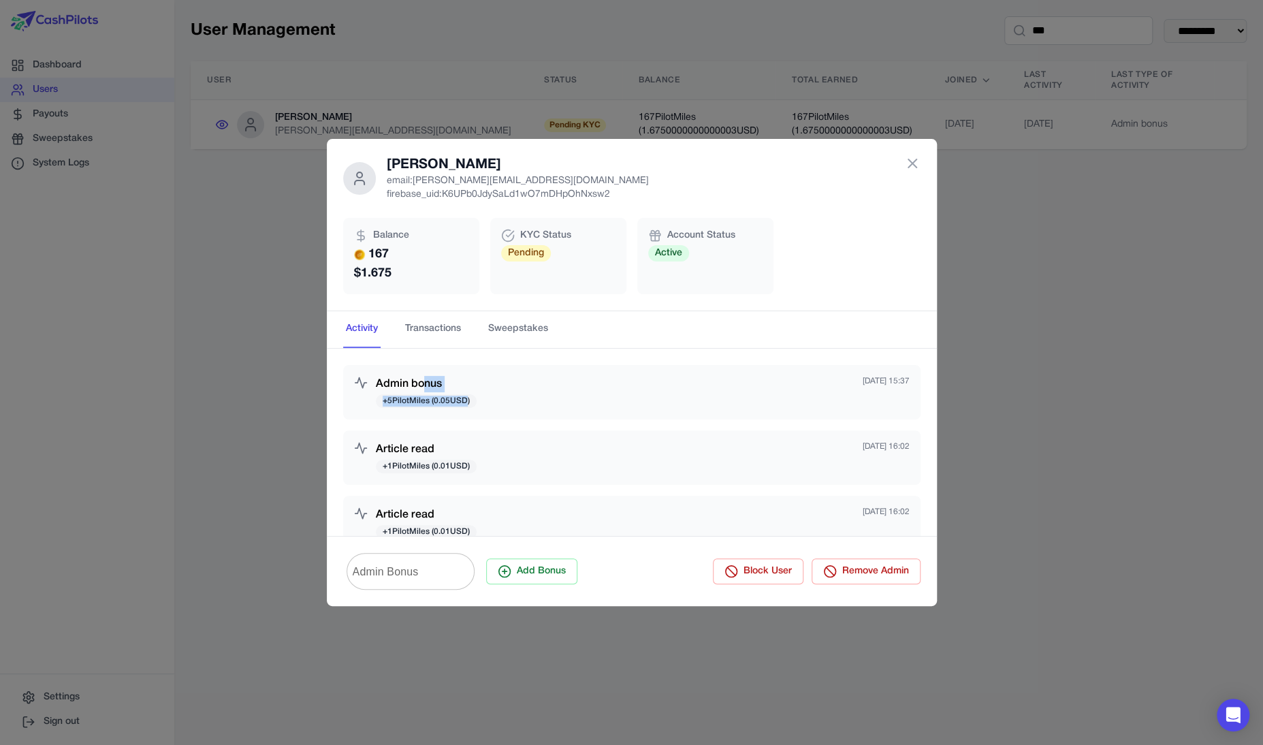
drag, startPoint x: 467, startPoint y: 404, endPoint x: 424, endPoint y: 384, distance: 47.2
click at [423, 383] on div "Admin bonus + 5 PilotMiles ( 0.05 USD)" at bounding box center [426, 392] width 101 height 33
drag, startPoint x: 424, startPoint y: 384, endPoint x: 423, endPoint y: 396, distance: 11.6
click at [423, 396] on div "Admin bonus + 5 PilotMiles ( 0.05 USD)" at bounding box center [426, 392] width 101 height 33
click at [423, 396] on span "+ 5 PilotMiles ( 0.05 USD)" at bounding box center [426, 401] width 101 height 14
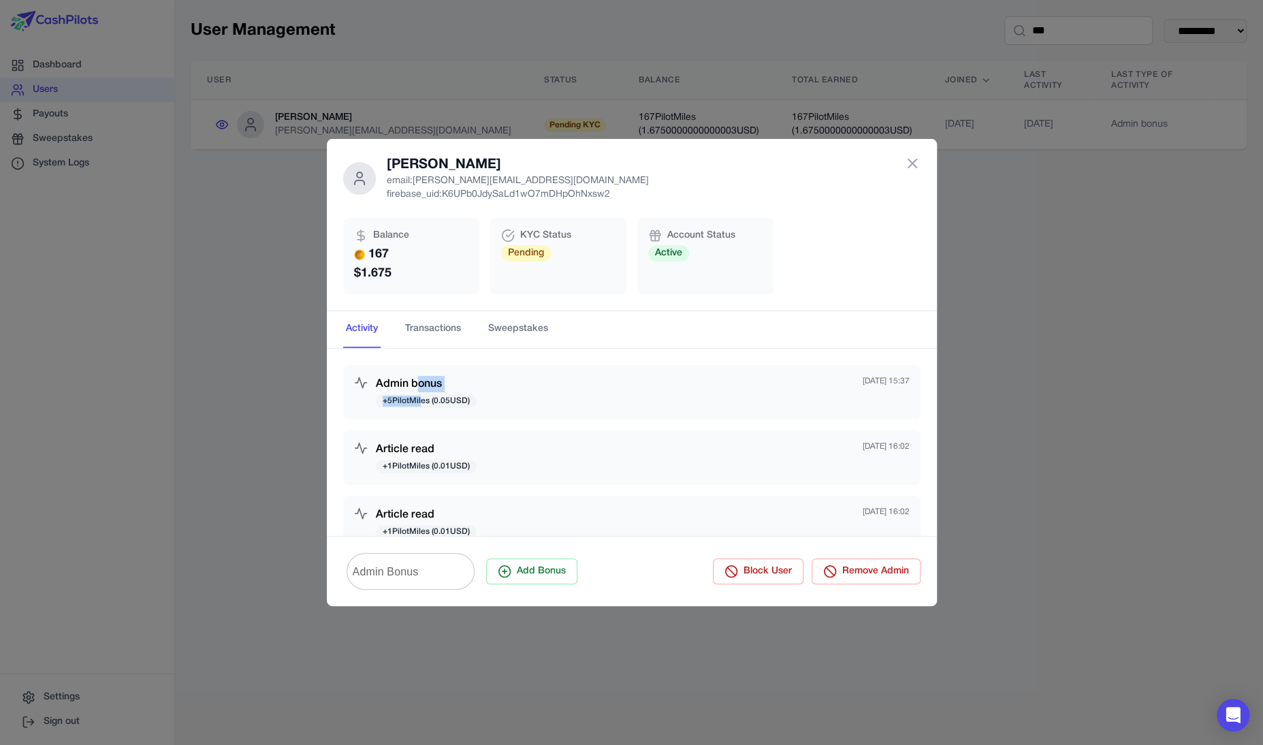
drag, startPoint x: 421, startPoint y: 399, endPoint x: 421, endPoint y: 385, distance: 14.3
click at [421, 385] on div "Admin bonus + 5 PilotMiles ( 0.05 USD)" at bounding box center [426, 392] width 101 height 33
click at [421, 385] on h3 "Admin bonus" at bounding box center [426, 384] width 101 height 16
click at [634, 409] on div "Admin bonus + 5 PilotMiles ( 0.05 USD) [DATE] 15:37" at bounding box center [631, 392] width 577 height 54
click at [905, 164] on icon at bounding box center [912, 163] width 16 height 16
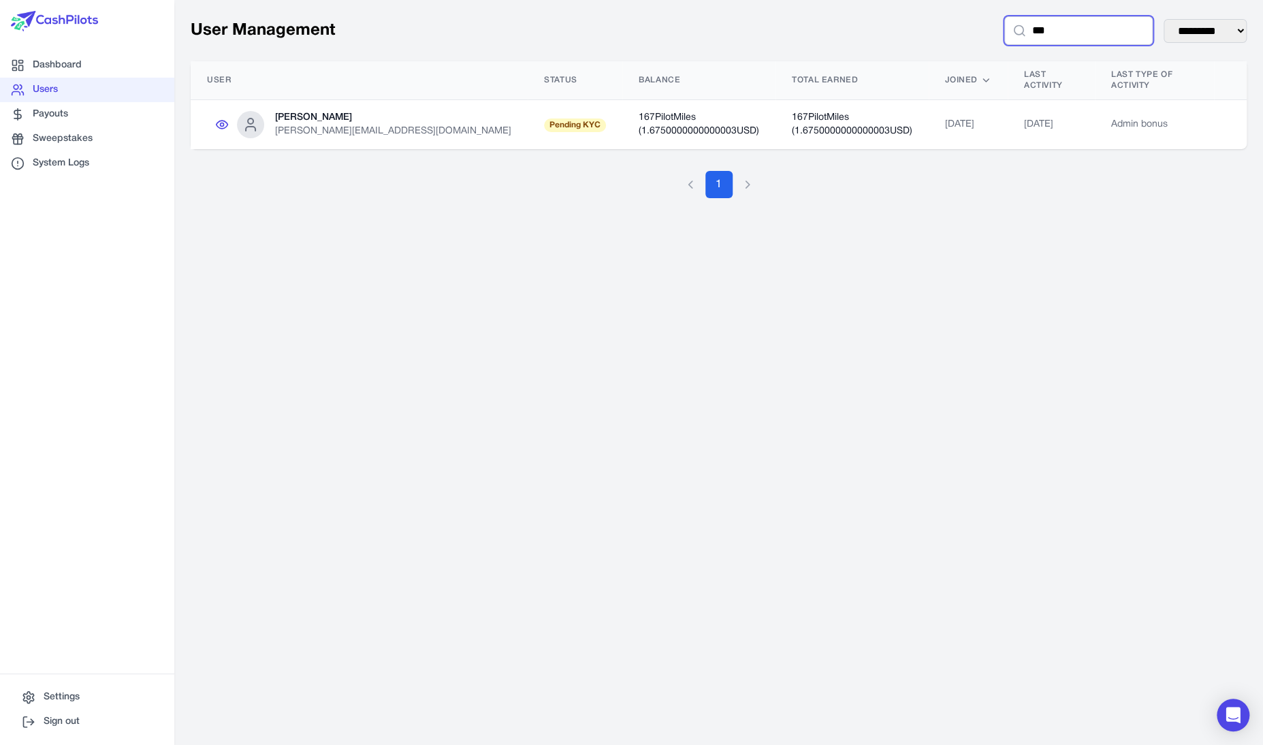
click at [1017, 35] on input "***" at bounding box center [1078, 30] width 148 height 29
click at [1121, 32] on input "***" at bounding box center [1078, 30] width 148 height 29
click at [428, 39] on div "**********" at bounding box center [719, 30] width 1056 height 29
click at [123, 131] on link "Sweepstakes" at bounding box center [87, 139] width 174 height 25
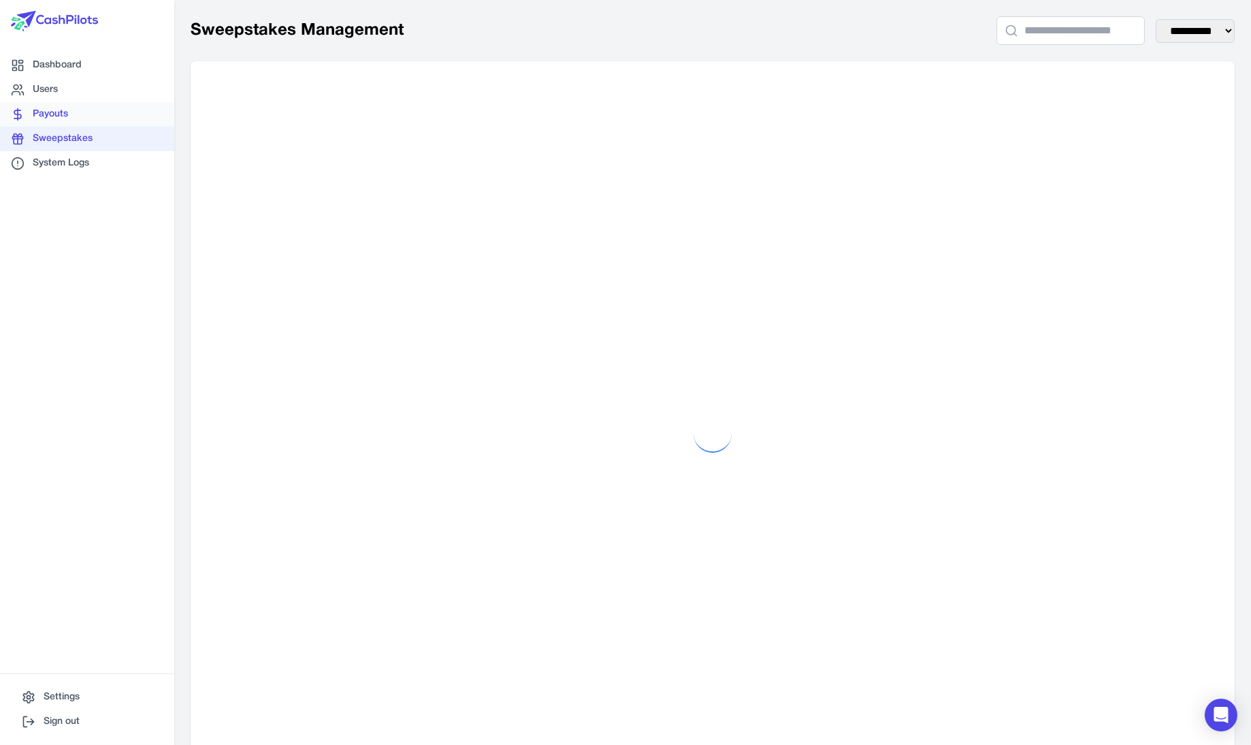
click at [113, 117] on link "Payouts" at bounding box center [87, 114] width 174 height 25
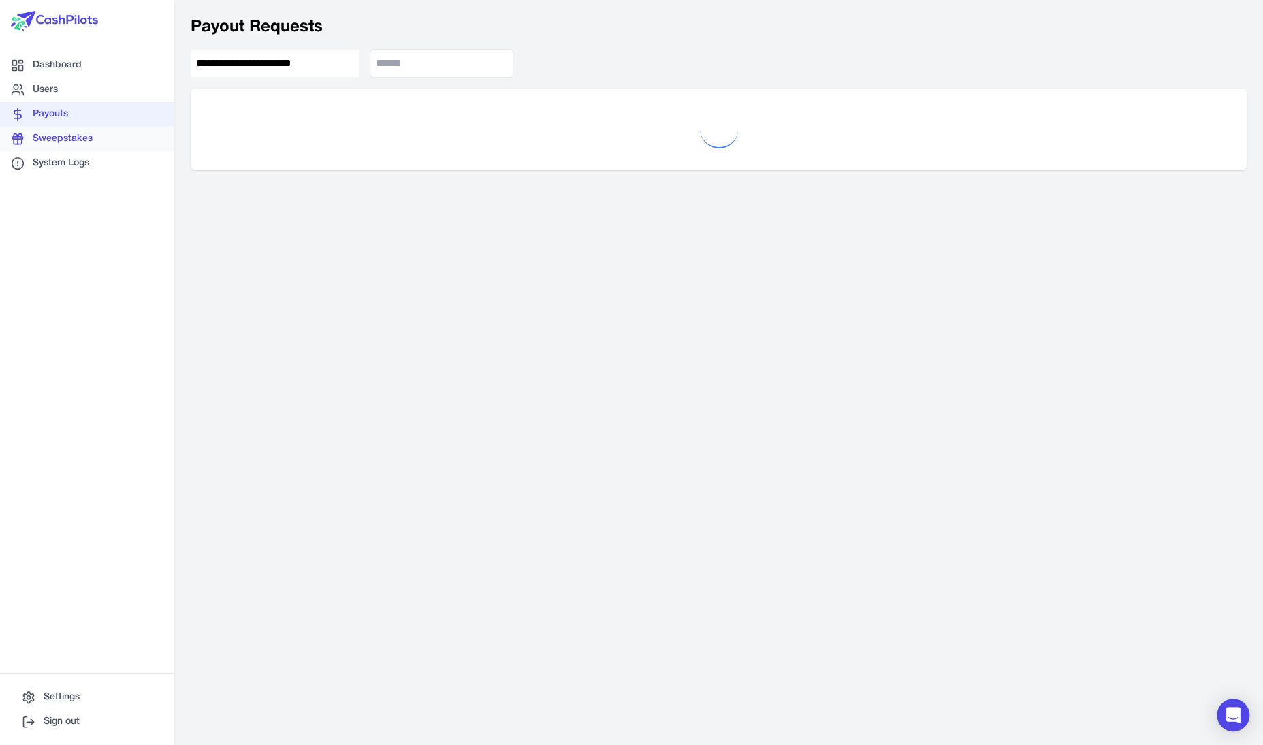
click at [104, 135] on link "Sweepstakes" at bounding box center [87, 139] width 174 height 25
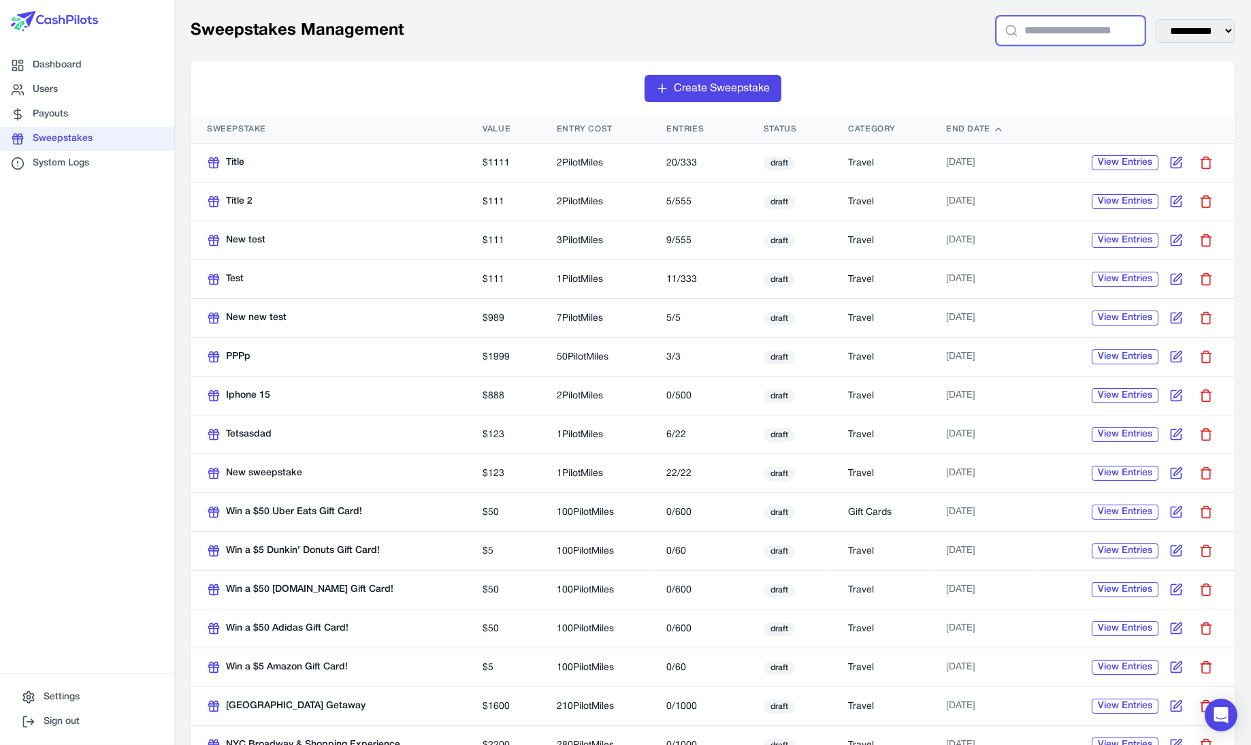
click at [1021, 31] on input "text" at bounding box center [1071, 30] width 148 height 29
click at [903, 32] on div "**********" at bounding box center [713, 30] width 1044 height 29
click at [99, 106] on link "Payouts" at bounding box center [141, 120] width 176 height 60
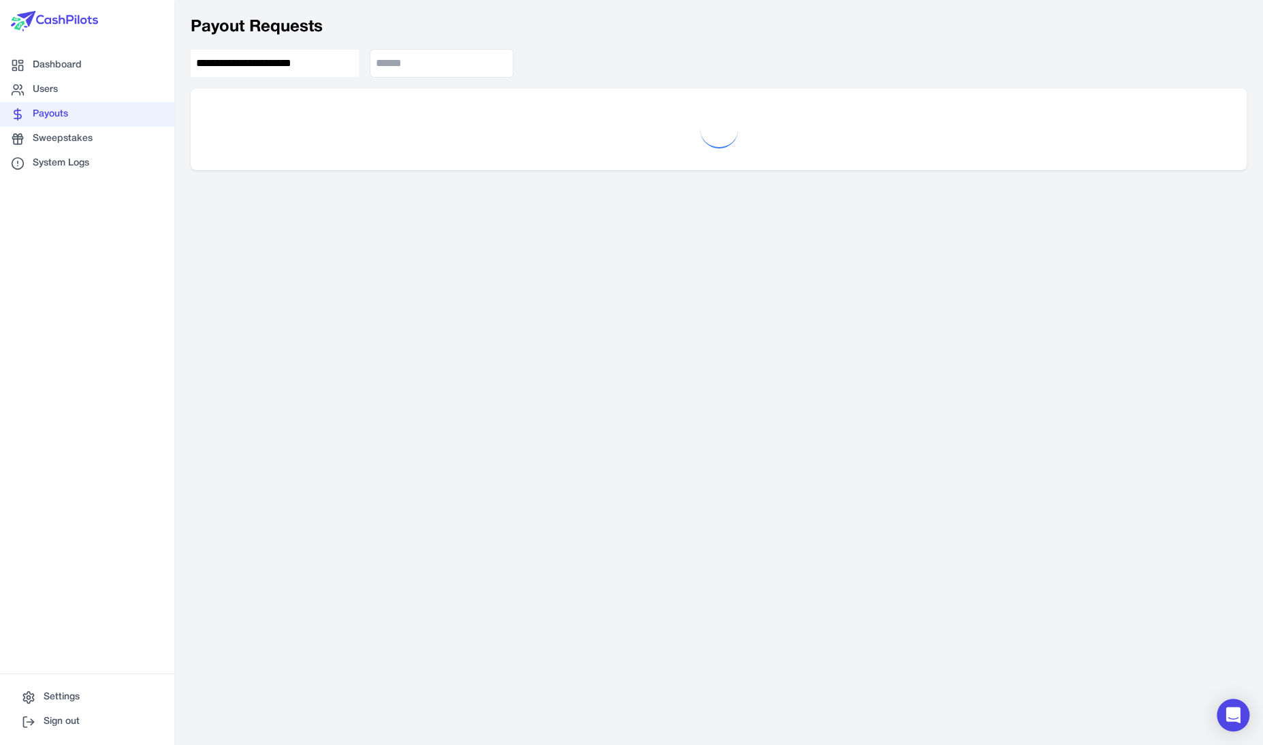
click at [99, 123] on link "Payouts" at bounding box center [87, 114] width 174 height 25
click at [98, 138] on link "Sweepstakes" at bounding box center [112, 140] width 176 height 43
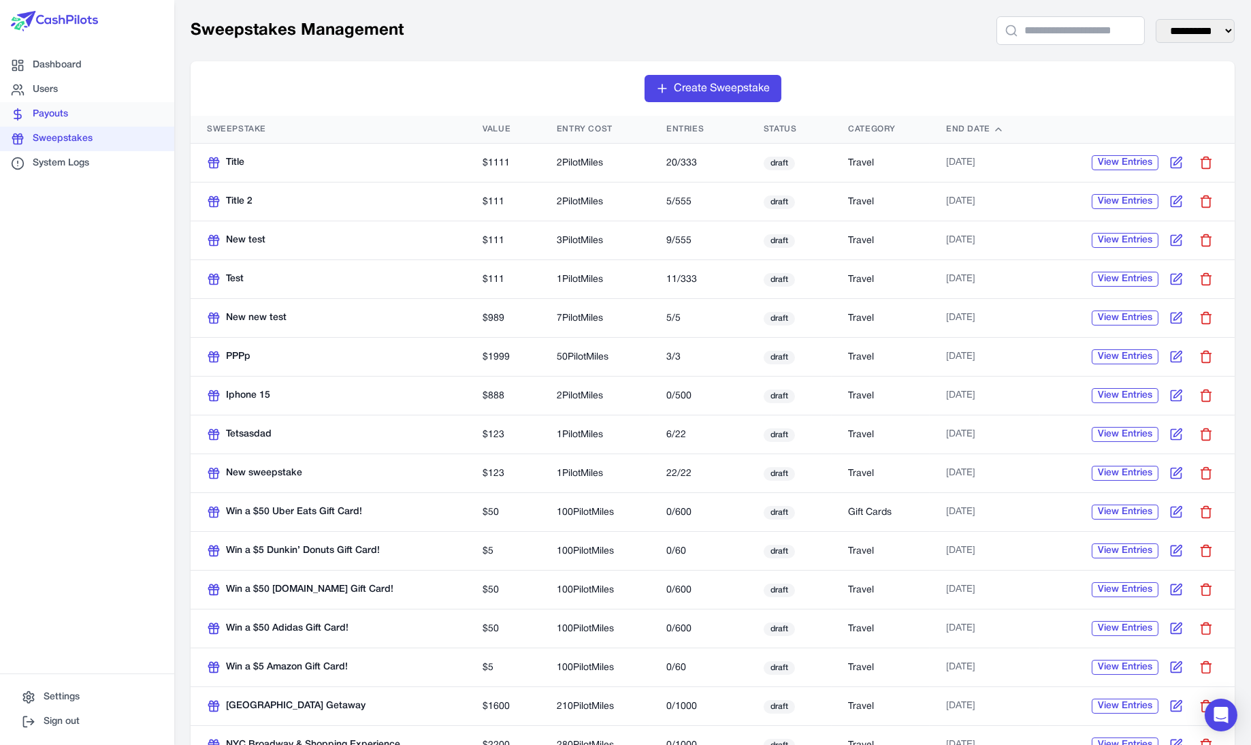
click at [118, 110] on link "Payouts" at bounding box center [87, 114] width 174 height 25
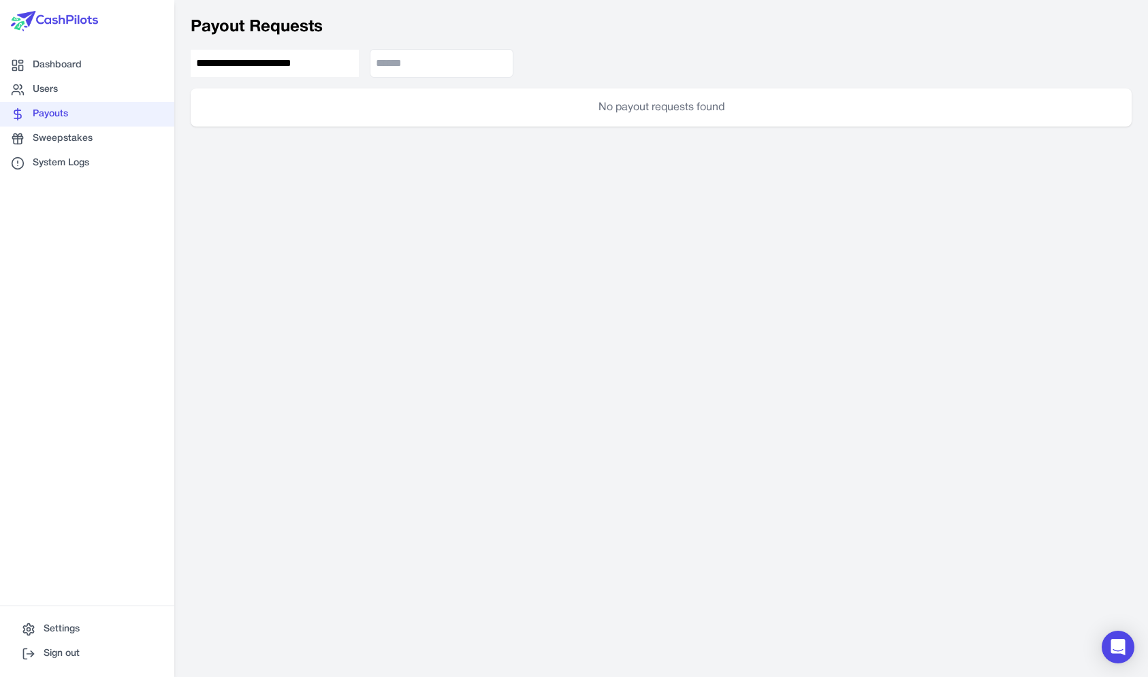
click at [83, 105] on link "Payouts" at bounding box center [87, 114] width 174 height 25
click at [180, 96] on link "Users" at bounding box center [253, 153] width 146 height 135
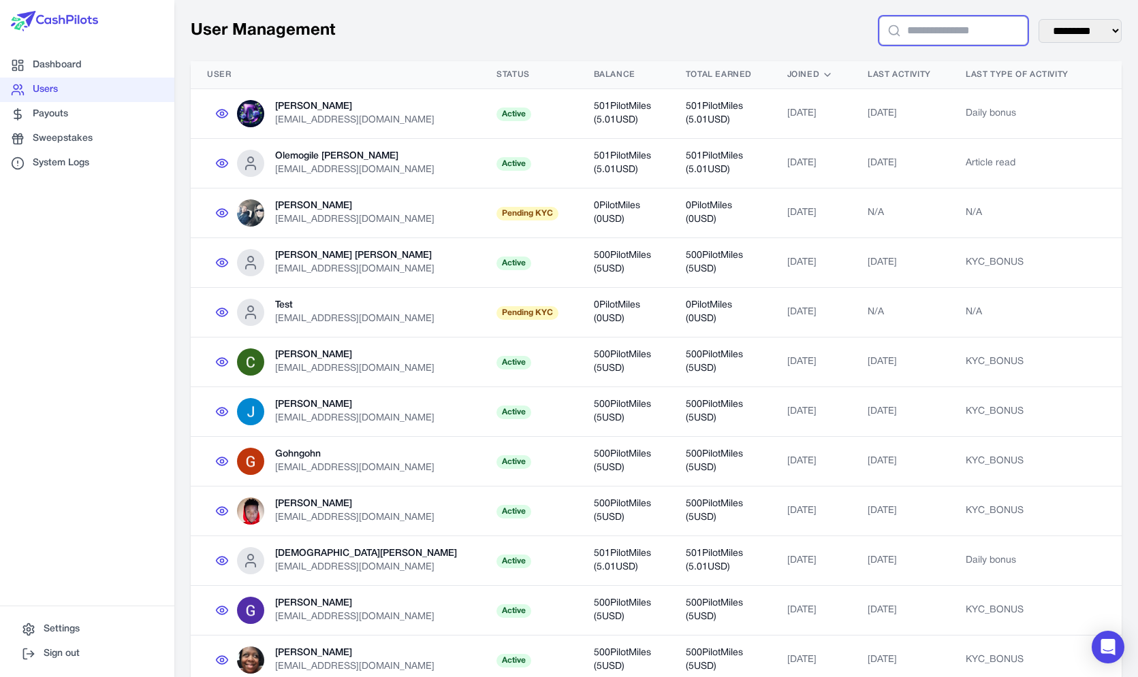
click at [946, 40] on input "text" at bounding box center [953, 30] width 148 height 29
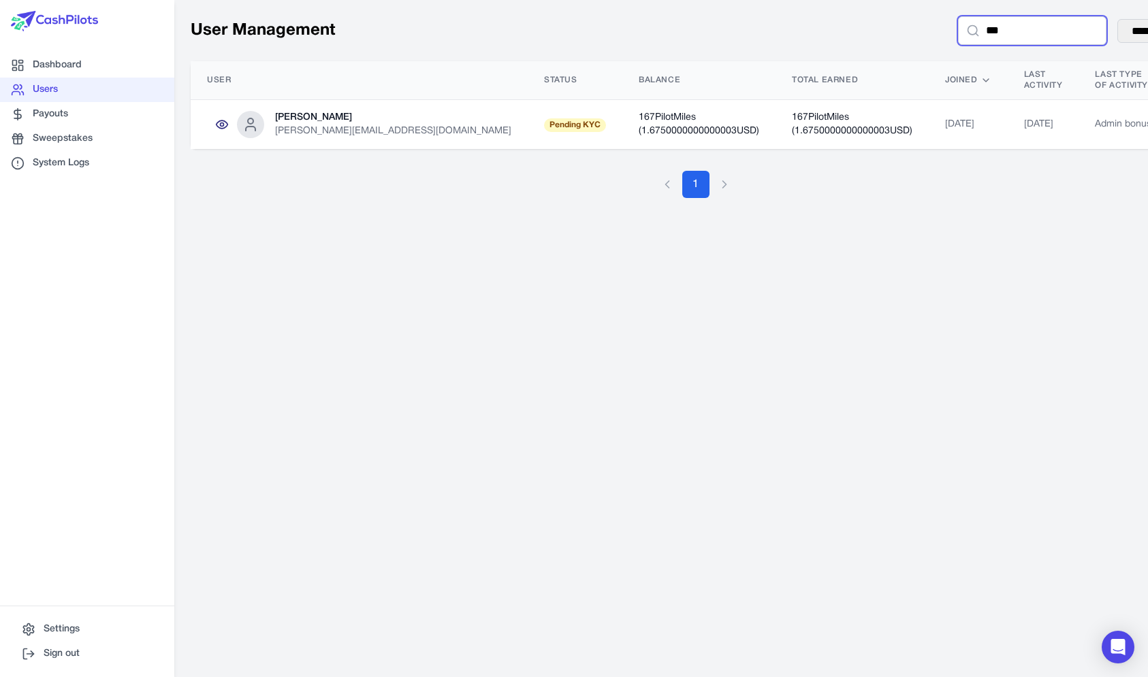
type input "***"
click at [218, 125] on icon at bounding box center [222, 125] width 14 height 14
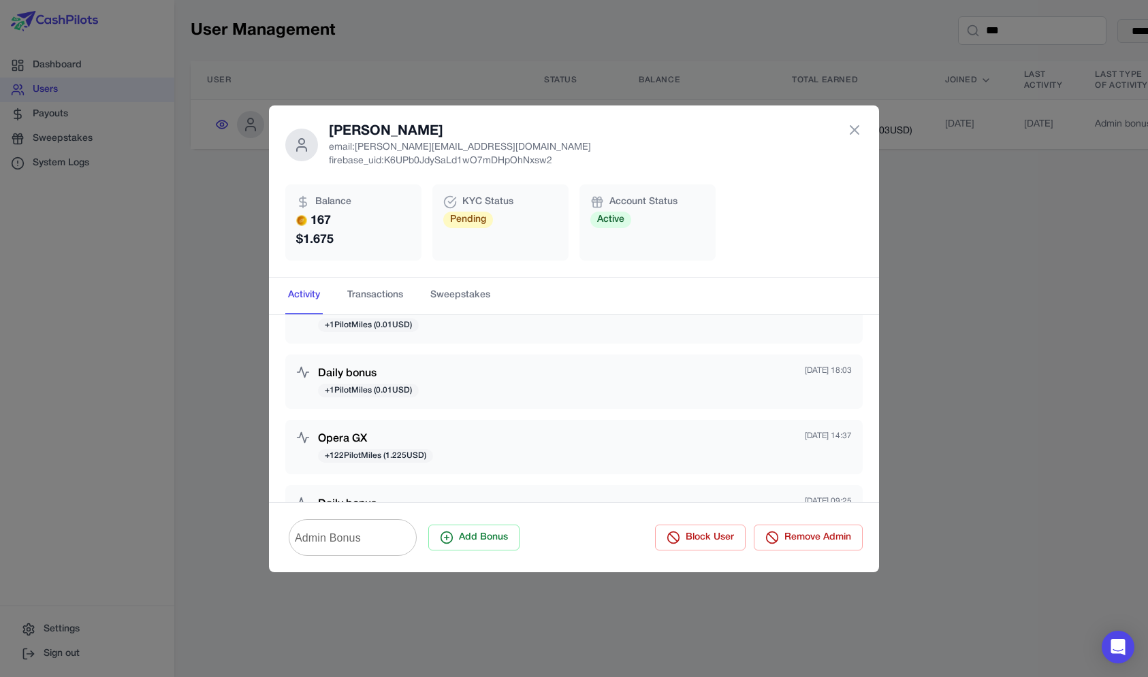
scroll to position [812, 0]
